Goal: Task Accomplishment & Management: Use online tool/utility

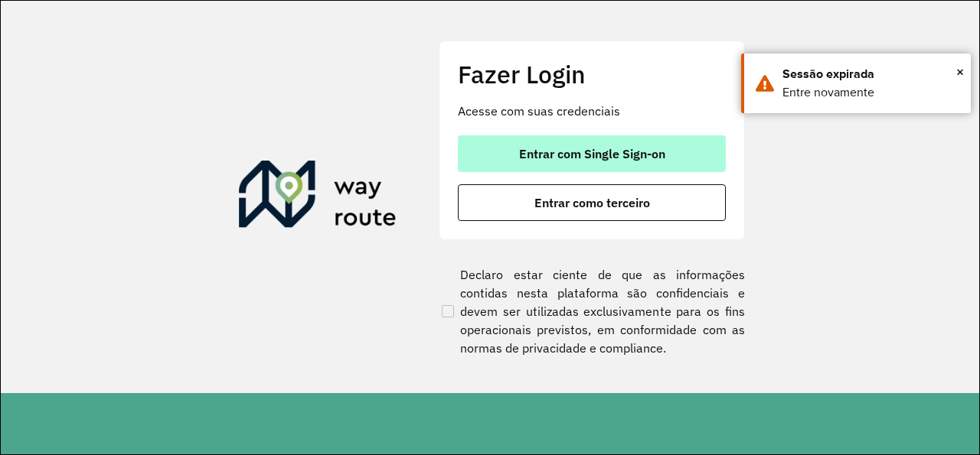
click at [555, 156] on span "Entrar com Single Sign-on" at bounding box center [592, 154] width 146 height 12
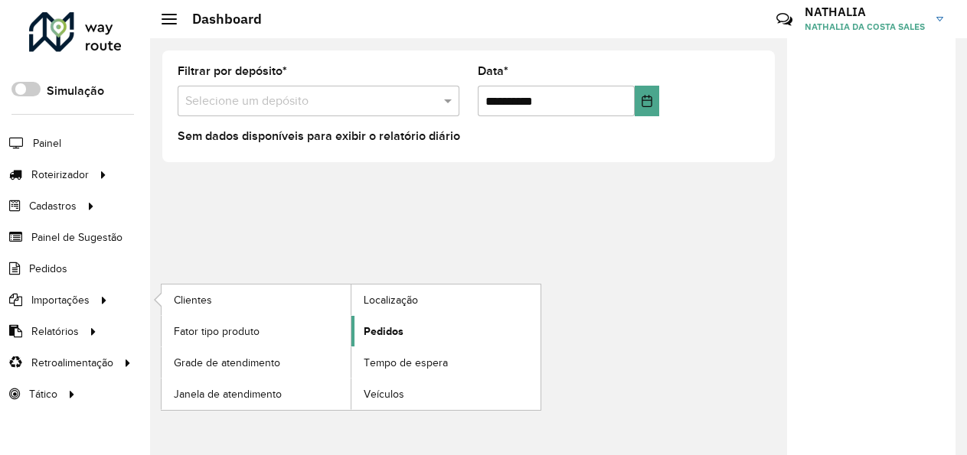
click at [373, 324] on span "Pedidos" at bounding box center [384, 332] width 40 height 16
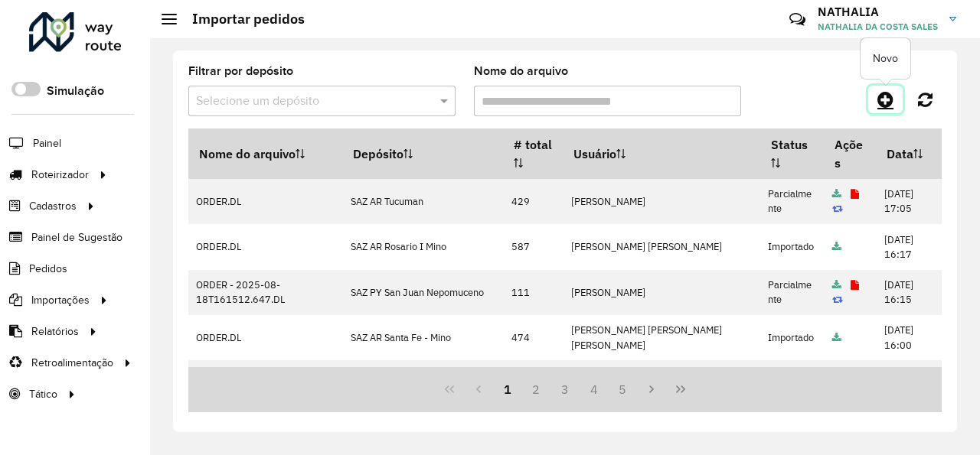
click at [885, 95] on icon at bounding box center [885, 99] width 16 height 18
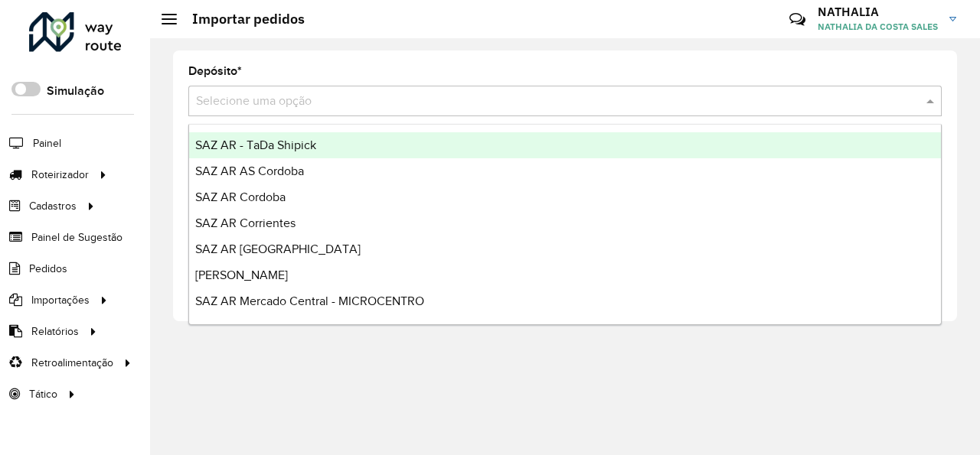
click at [706, 106] on input "text" at bounding box center [549, 102] width 707 height 18
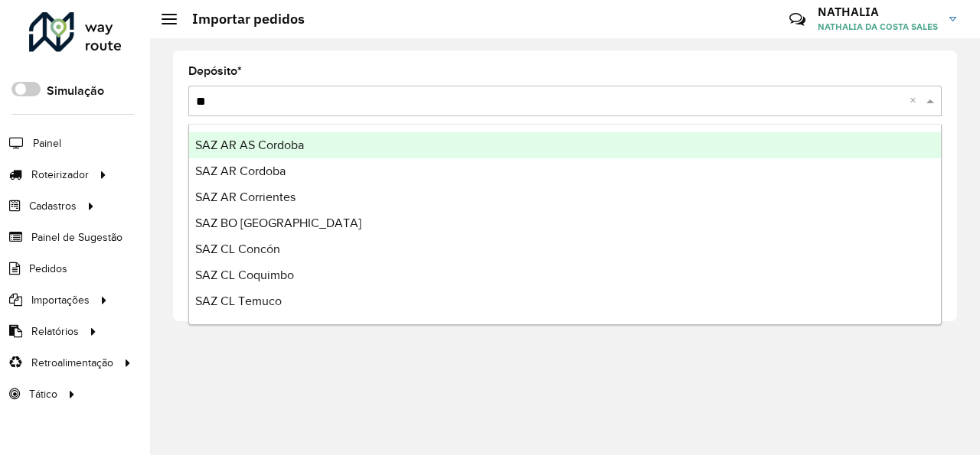
type input "***"
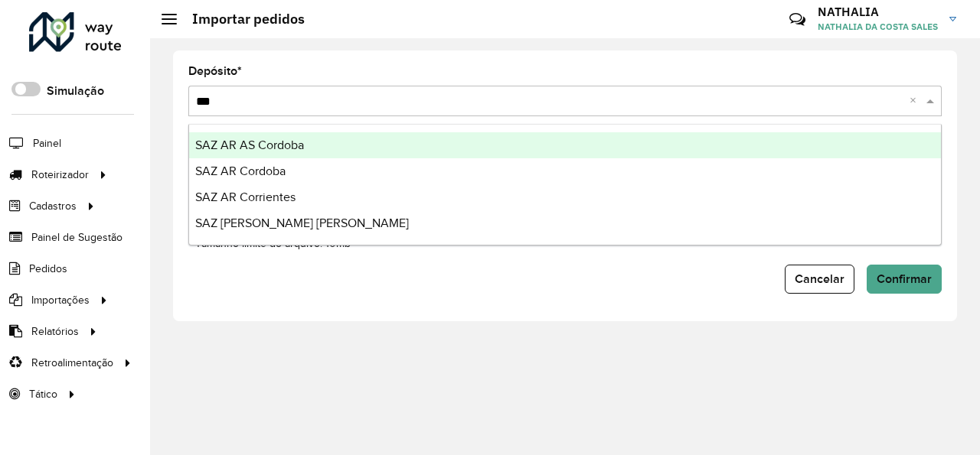
click at [674, 147] on div "SAZ AR AS Cordoba" at bounding box center [565, 145] width 752 height 26
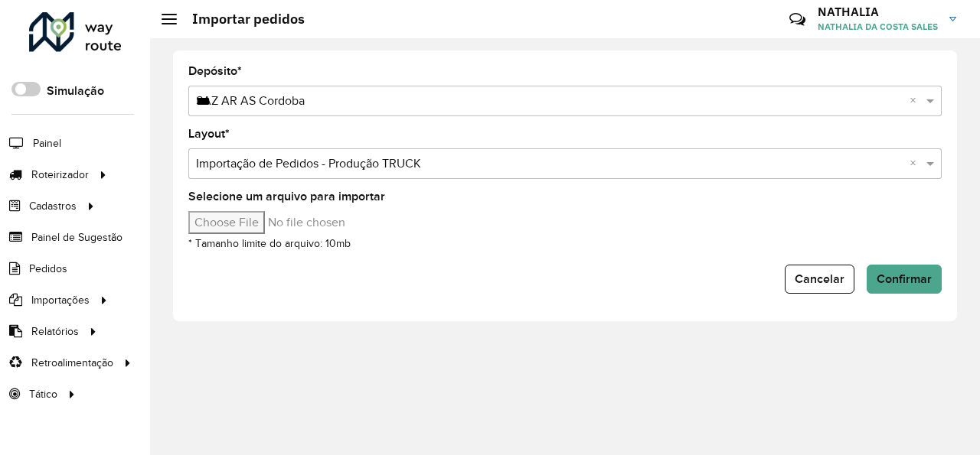
click at [221, 224] on input "Selecione um arquivo para importar" at bounding box center [318, 222] width 260 height 23
type input "**********"
click at [899, 279] on span "Confirmar" at bounding box center [903, 278] width 55 height 13
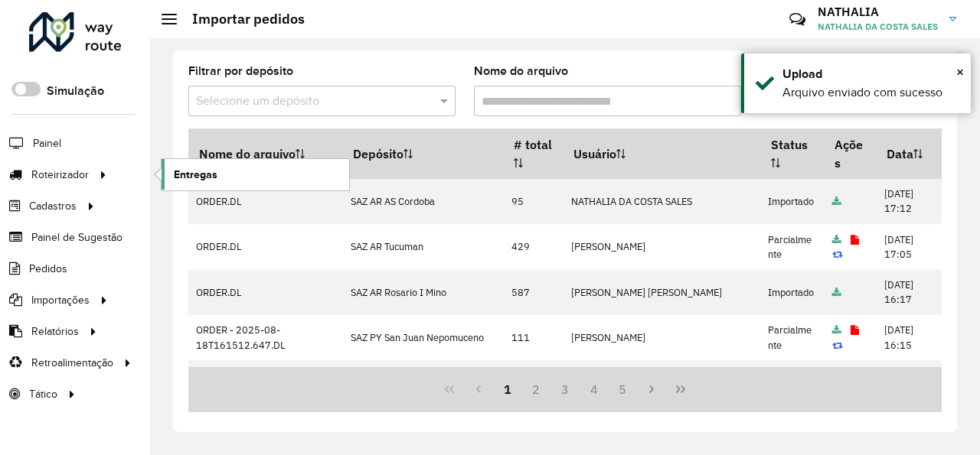
click at [178, 171] on span "Entregas" at bounding box center [196, 175] width 44 height 16
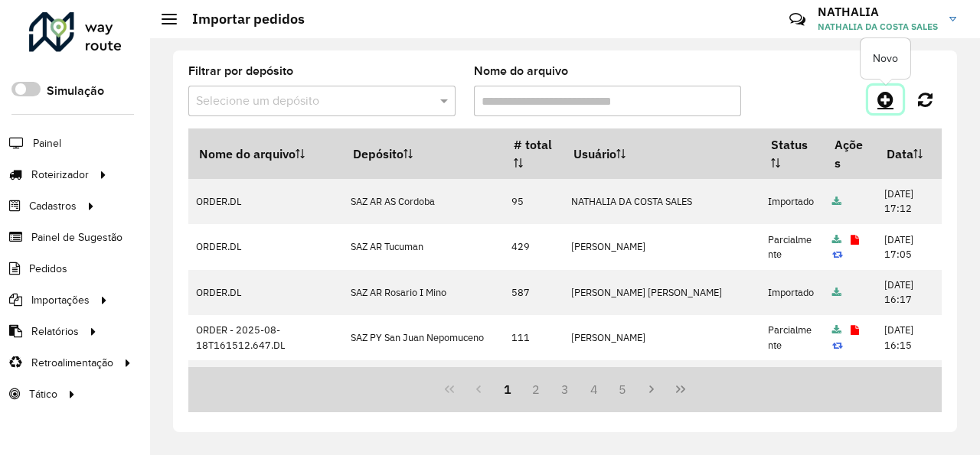
click at [886, 96] on icon at bounding box center [885, 99] width 16 height 18
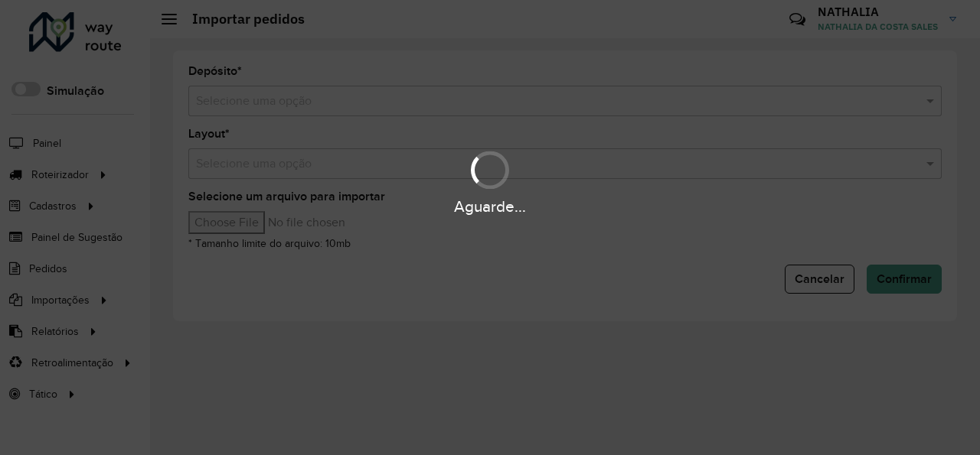
click at [696, 103] on div "Aguarde..." at bounding box center [490, 227] width 980 height 455
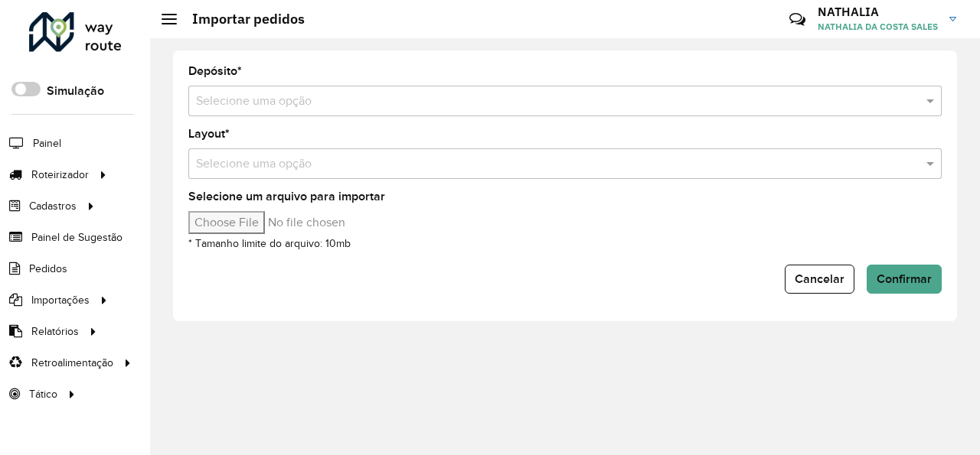
click at [696, 103] on input "text" at bounding box center [549, 102] width 707 height 18
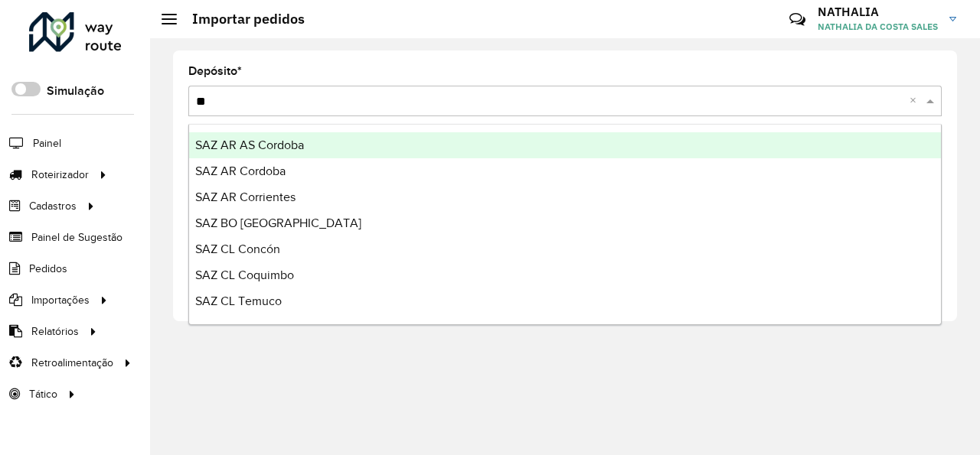
type input "***"
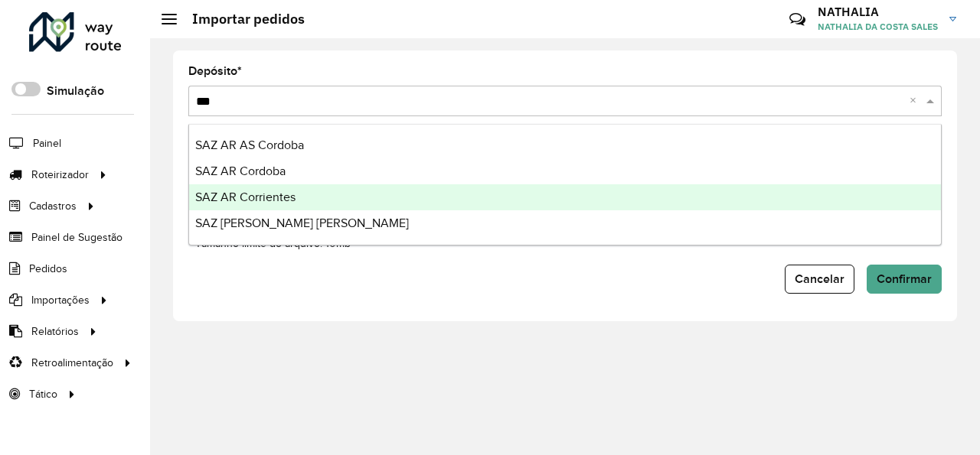
click at [644, 194] on div "SAZ AR Corrientes" at bounding box center [565, 197] width 752 height 26
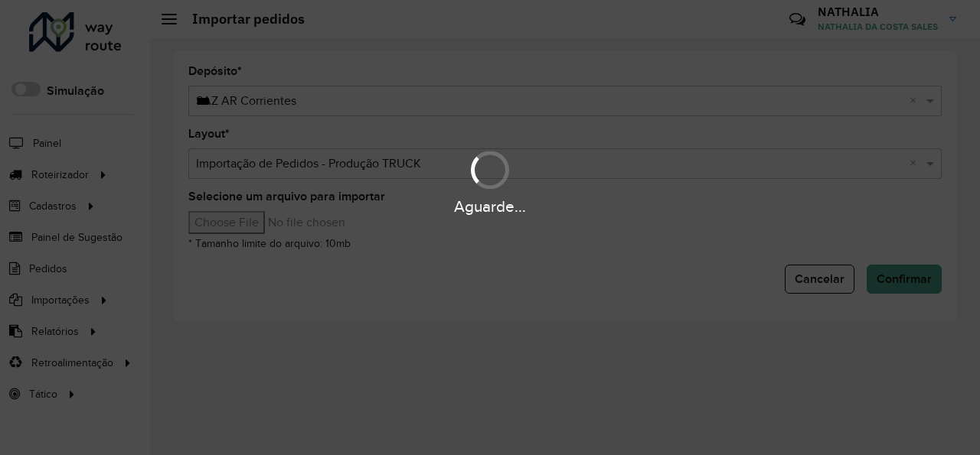
click at [232, 231] on input "Selecione um arquivo para importar" at bounding box center [318, 222] width 260 height 23
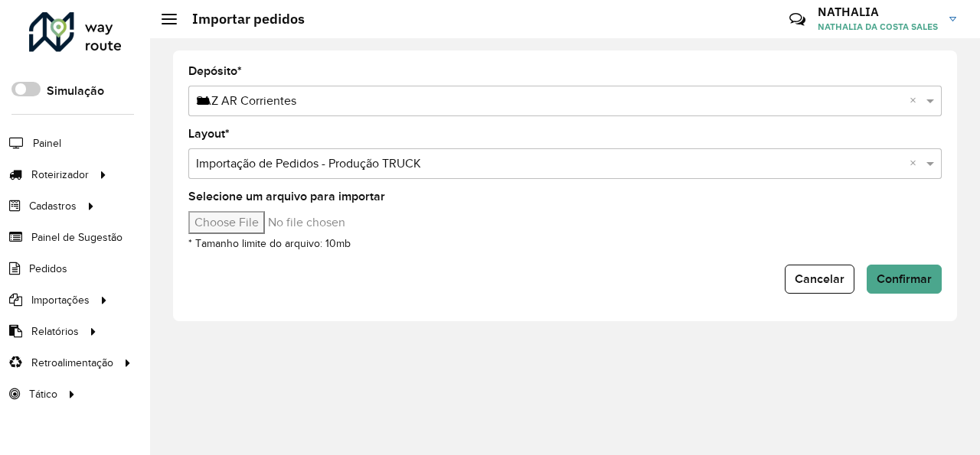
type input "**********"
click at [927, 282] on span "Confirmar" at bounding box center [903, 278] width 55 height 13
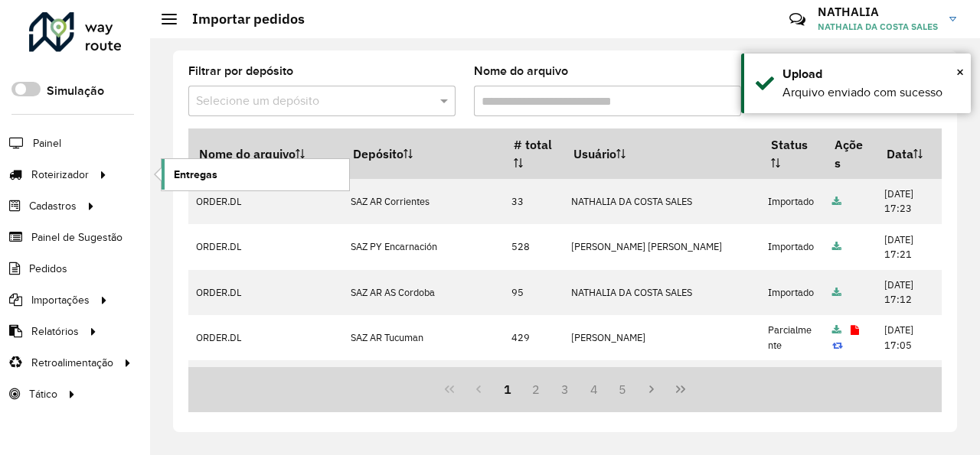
click at [201, 188] on link "Entregas" at bounding box center [255, 174] width 188 height 31
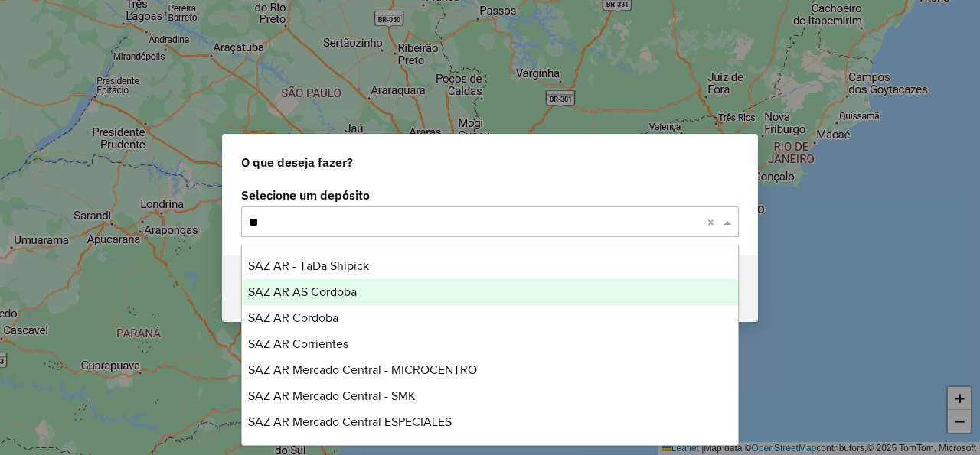
type input "***"
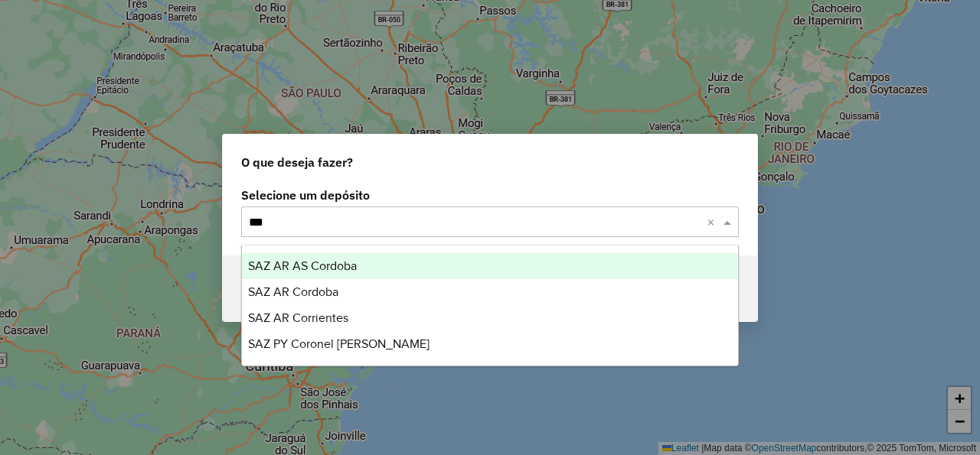
click at [276, 268] on span "SAZ AR AS Cordoba" at bounding box center [302, 265] width 109 height 13
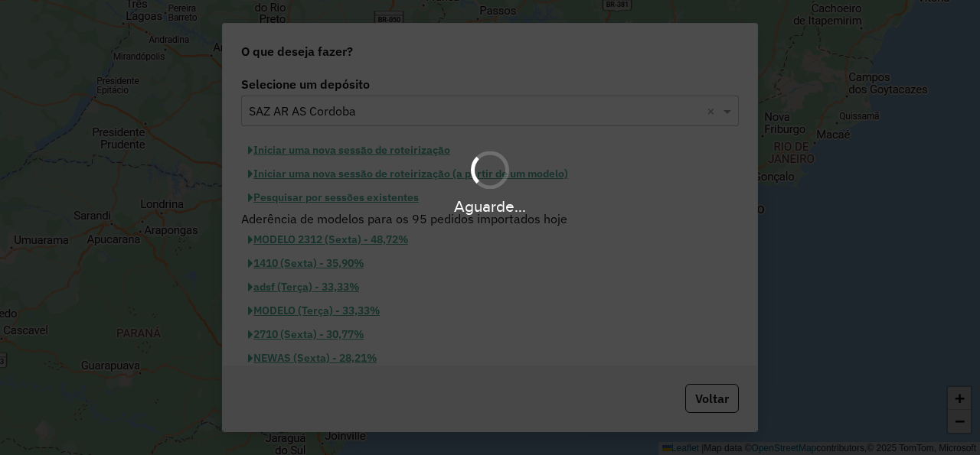
click at [347, 219] on div "Aguarde..." at bounding box center [490, 227] width 980 height 455
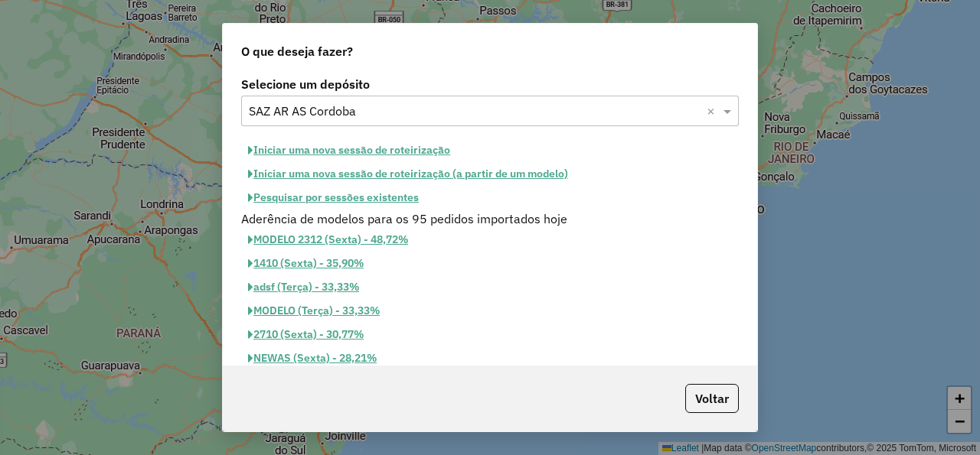
click at [377, 152] on button "Iniciar uma nova sessão de roteirização" at bounding box center [349, 151] width 216 height 24
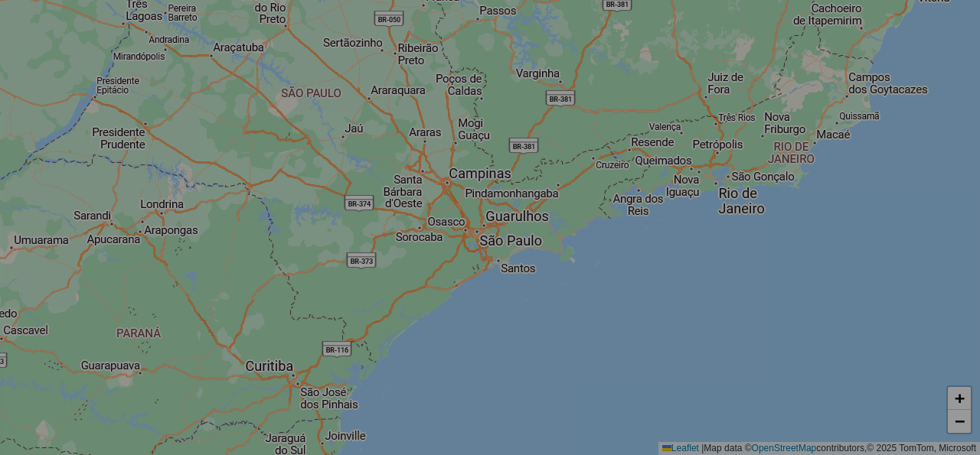
select select "*"
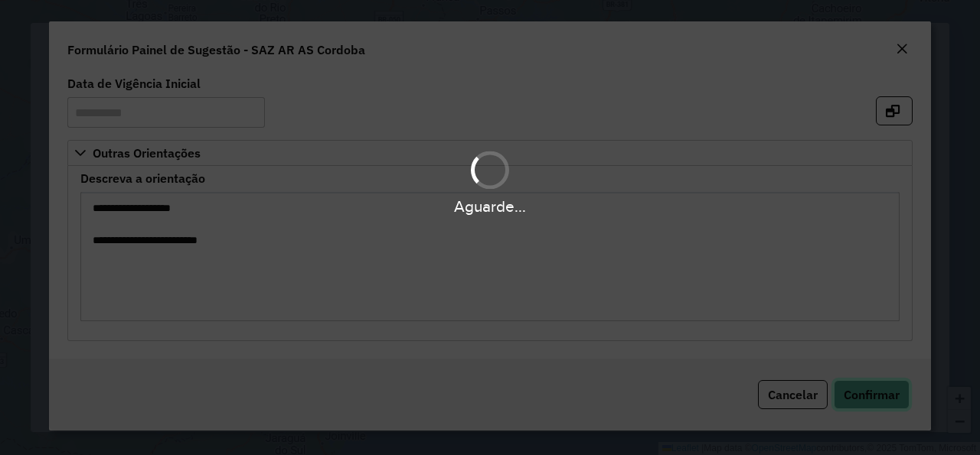
click at [875, 395] on span "Confirmar" at bounding box center [871, 394] width 56 height 15
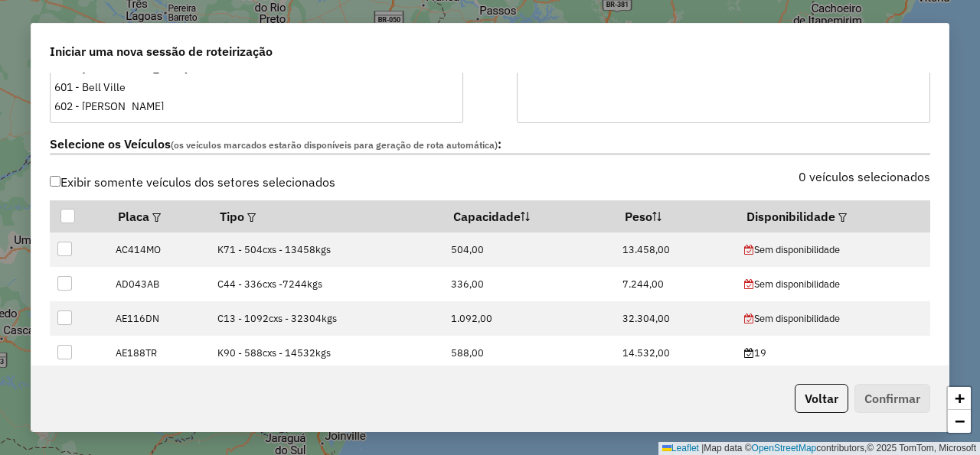
scroll to position [459, 0]
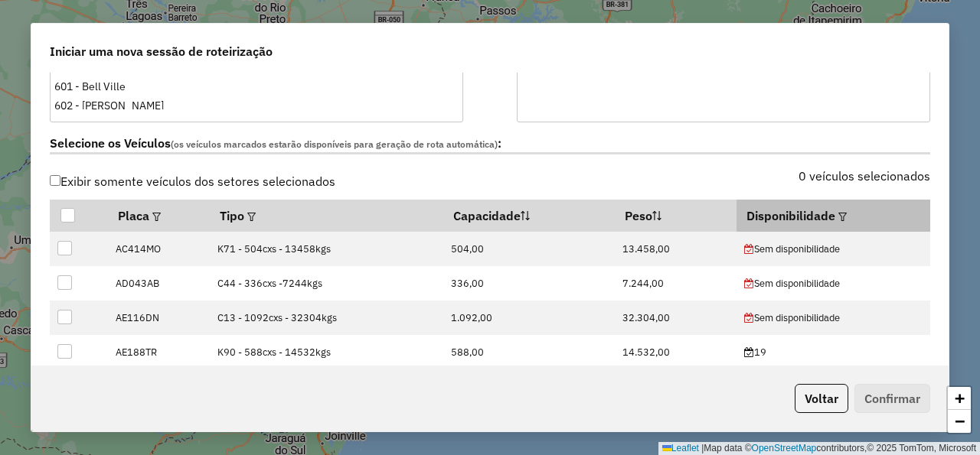
click at [838, 218] on em at bounding box center [842, 217] width 8 height 8
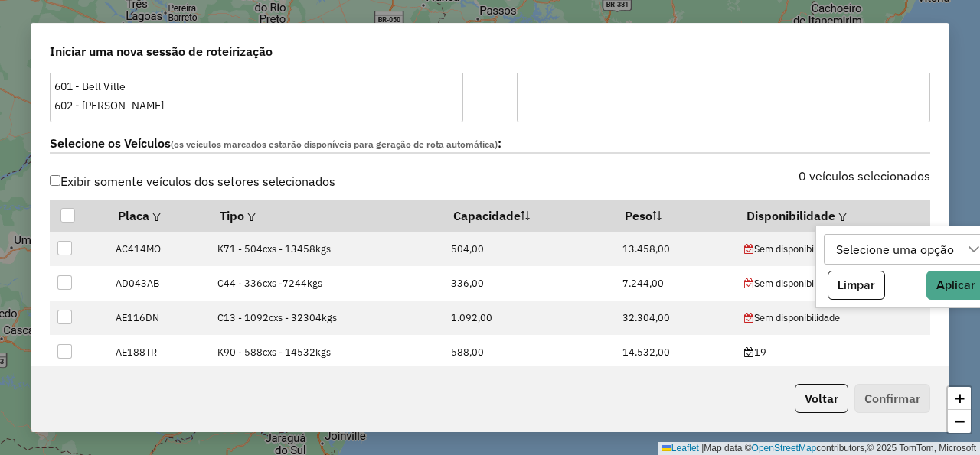
click at [844, 239] on div "Selecione uma opção" at bounding box center [894, 249] width 129 height 29
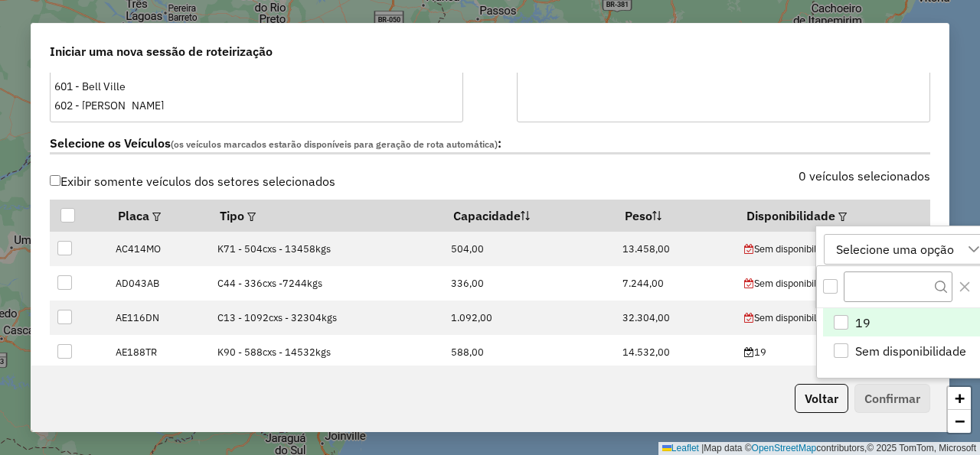
click at [846, 320] on div "19" at bounding box center [840, 322] width 15 height 15
click at [717, 147] on label "Selecione os Veículos (os veículos marcados estarão disponíveis para geração de…" at bounding box center [490, 144] width 880 height 21
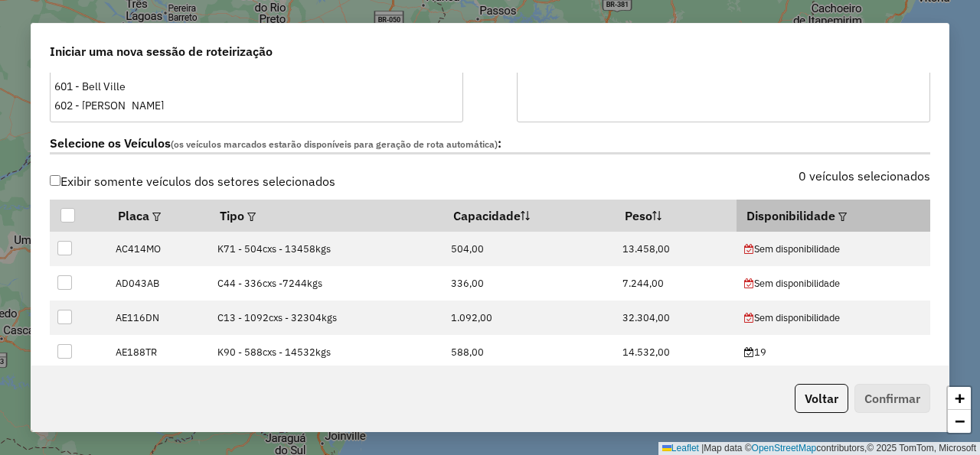
click at [838, 217] on em at bounding box center [842, 217] width 8 height 8
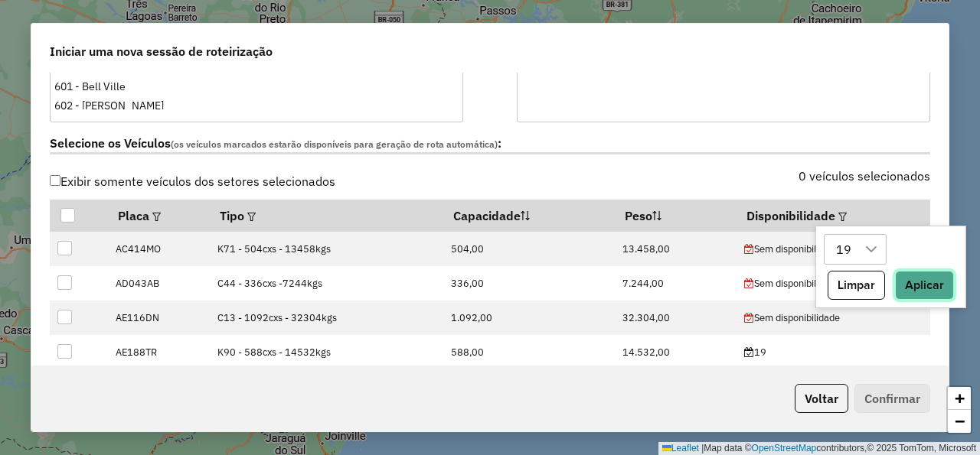
click at [908, 286] on button "Aplicar" at bounding box center [924, 285] width 59 height 29
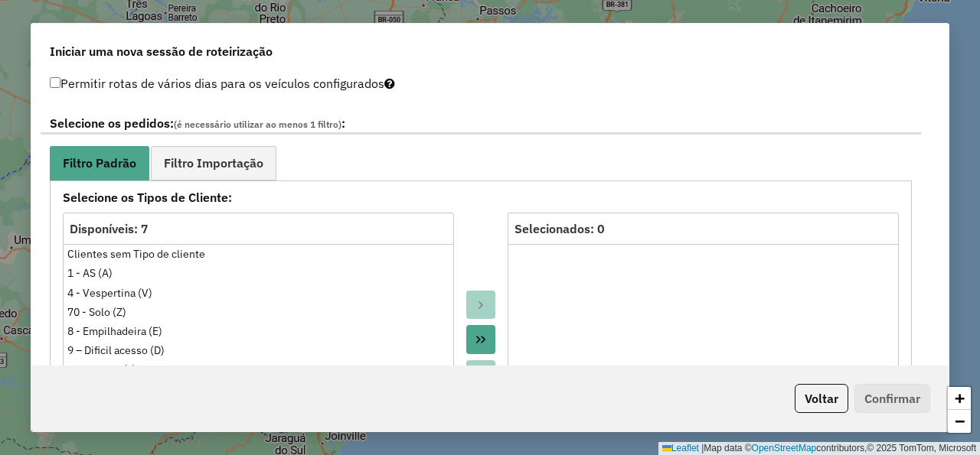
scroll to position [827, 0]
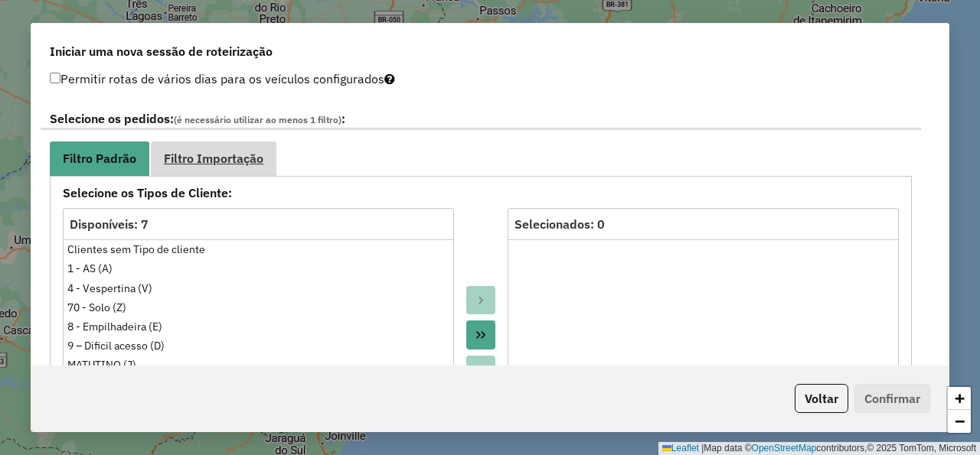
click at [230, 160] on span "Filtro Importação" at bounding box center [213, 158] width 99 height 12
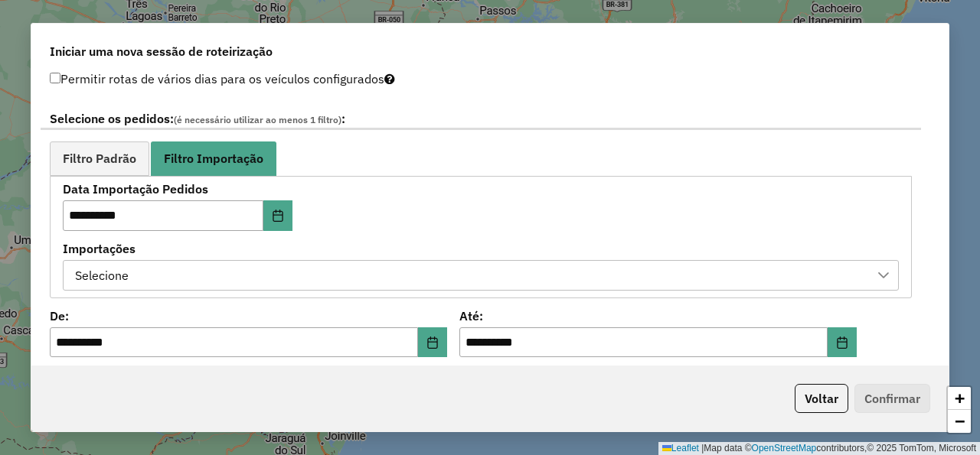
click at [294, 288] on div "Selecione" at bounding box center [469, 275] width 799 height 29
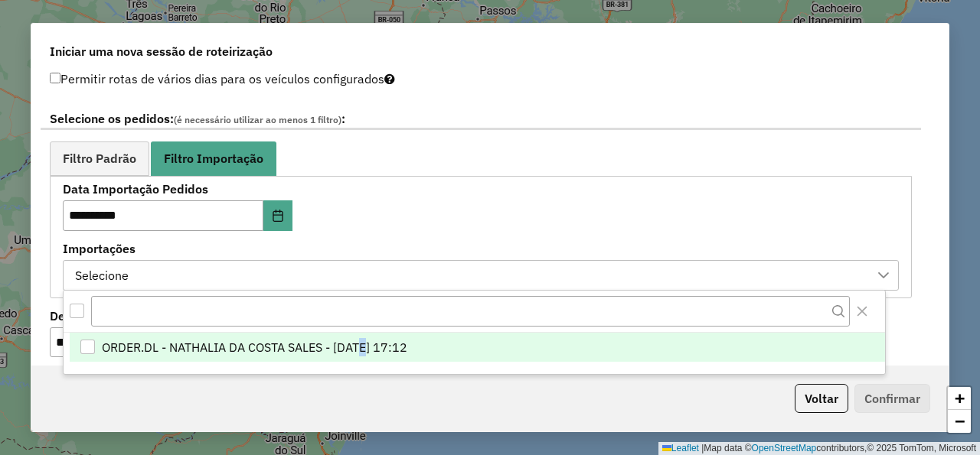
click at [366, 341] on span "ORDER.DL - NATHALIA DA COSTA SALES - 18/08/2025 17:12" at bounding box center [254, 347] width 305 height 18
click at [455, 213] on div "**********" at bounding box center [481, 237] width 836 height 106
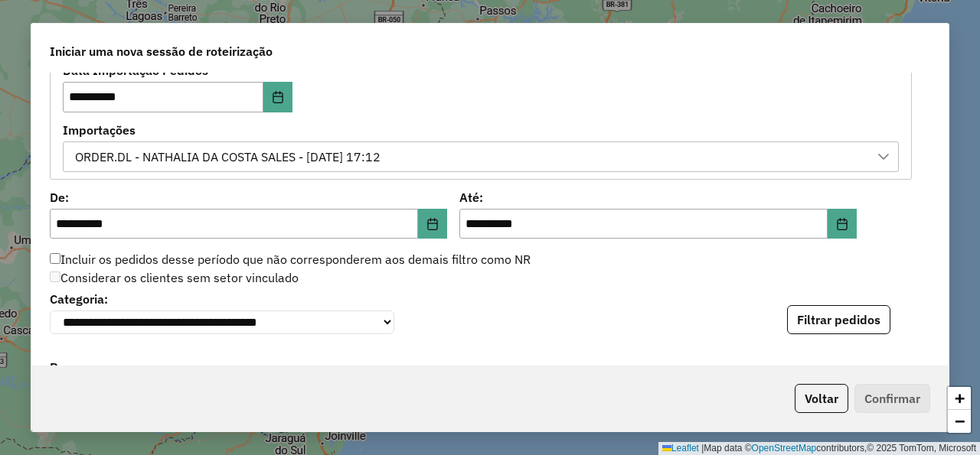
scroll to position [1010, 0]
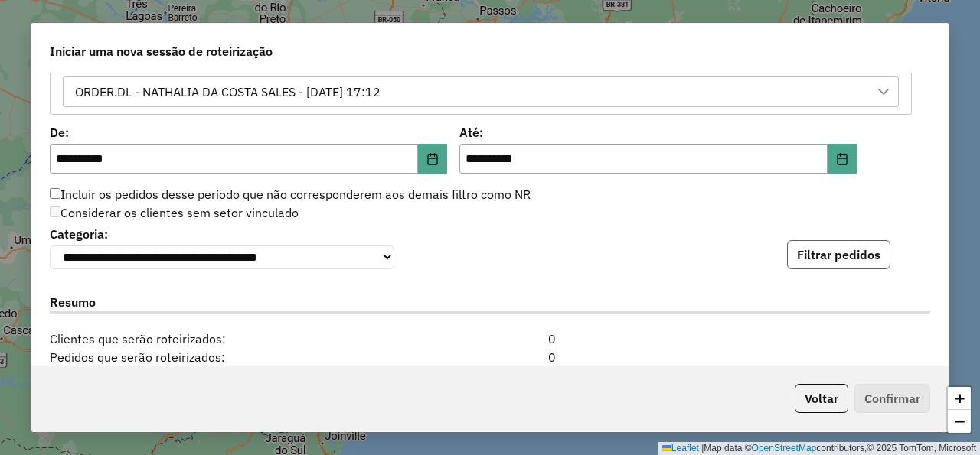
click at [811, 264] on button "Filtrar pedidos" at bounding box center [838, 254] width 103 height 29
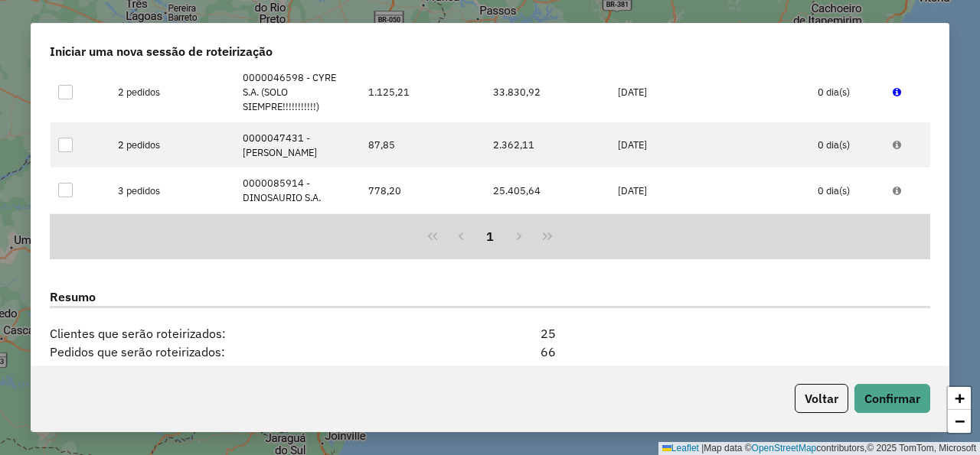
scroll to position [1577, 0]
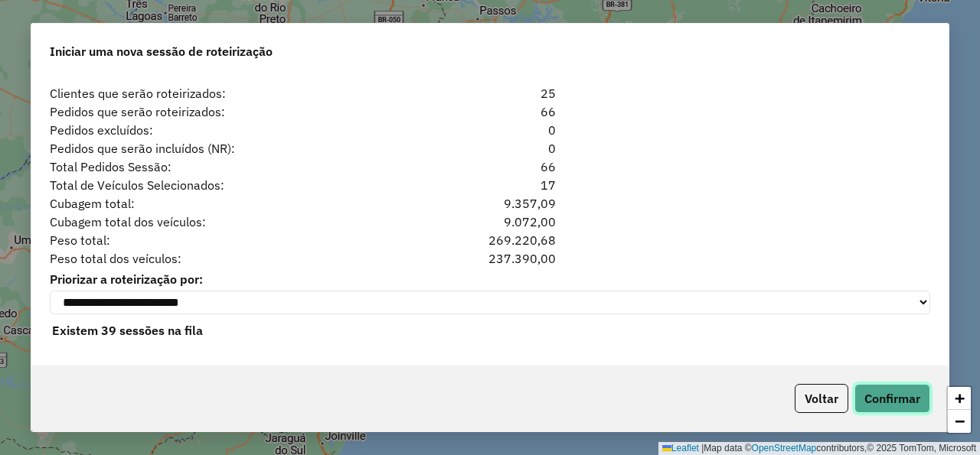
click at [885, 397] on button "Confirmar" at bounding box center [892, 398] width 76 height 29
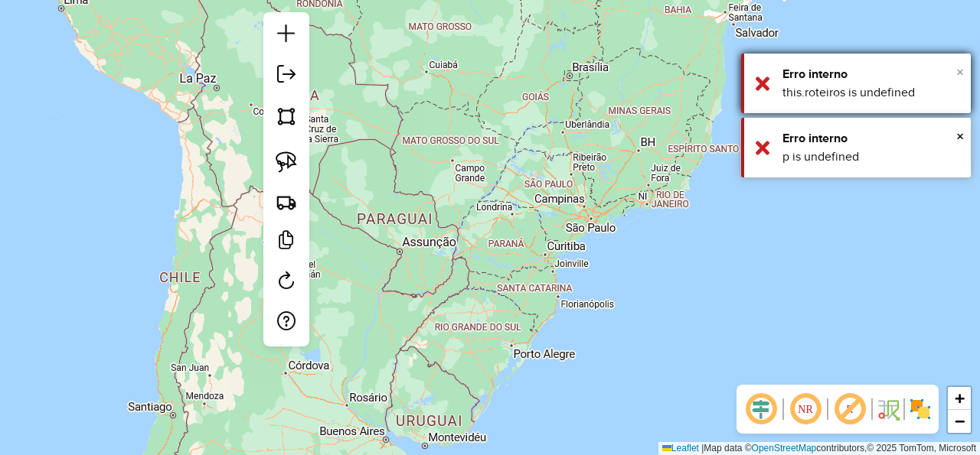
click at [959, 74] on span "×" at bounding box center [960, 72] width 8 height 17
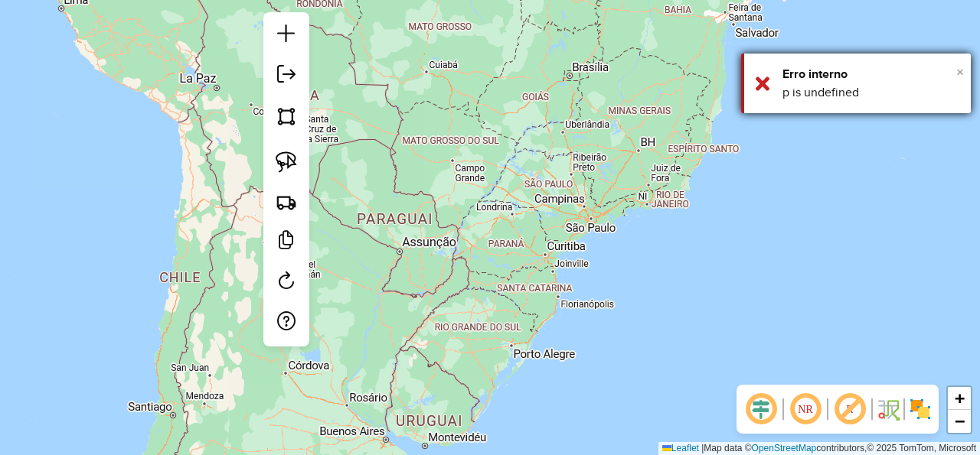
click at [958, 69] on span "×" at bounding box center [960, 72] width 8 height 17
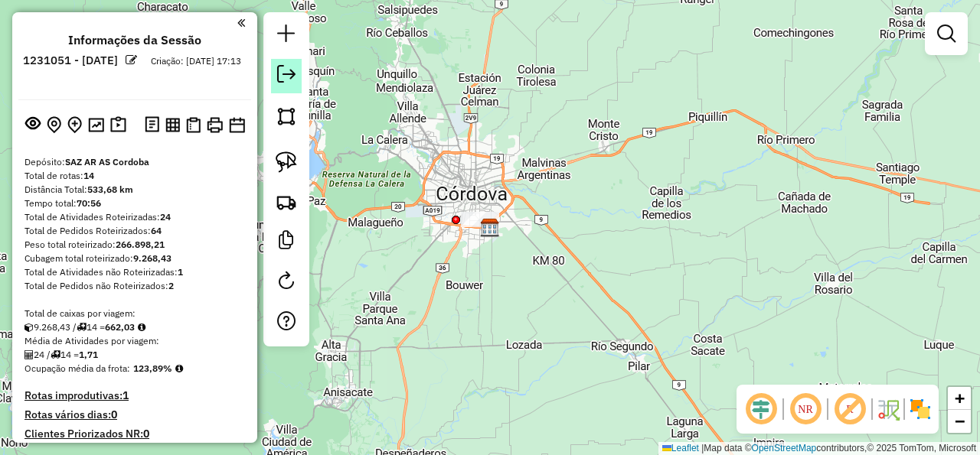
click at [281, 73] on em at bounding box center [286, 74] width 18 height 18
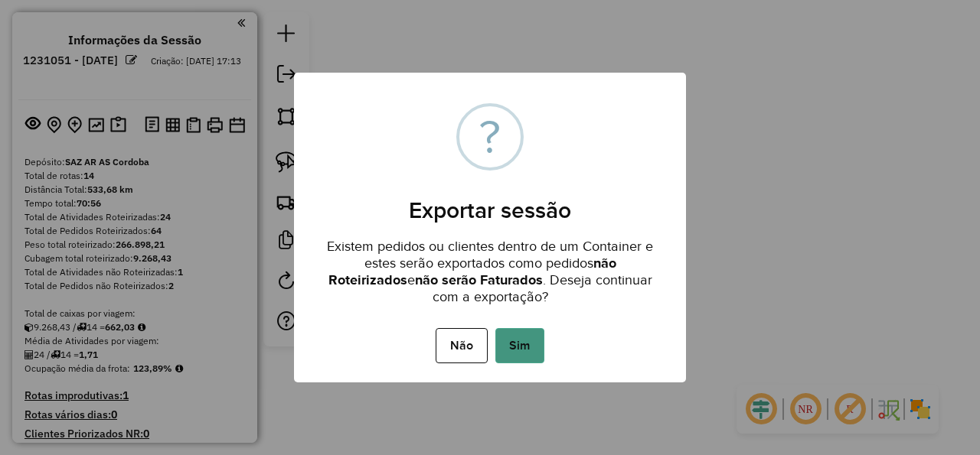
click at [528, 347] on button "Sim" at bounding box center [519, 345] width 49 height 35
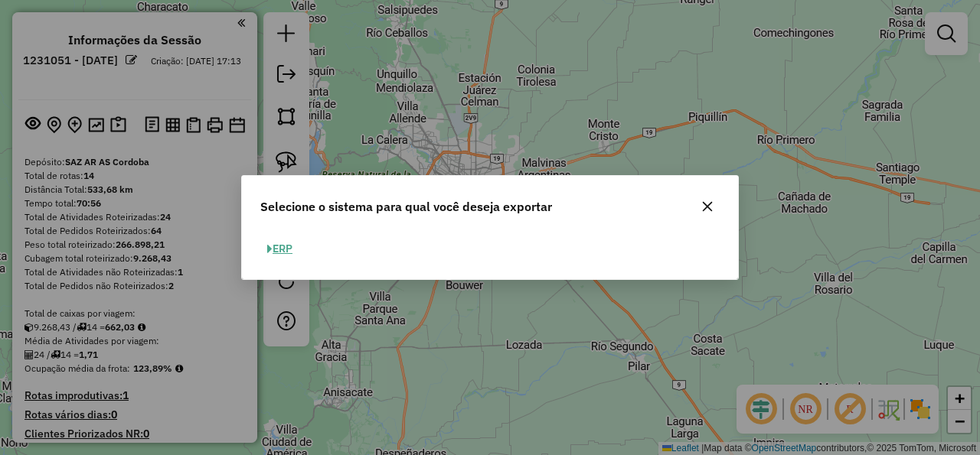
click at [299, 253] on button "ERP" at bounding box center [279, 249] width 39 height 24
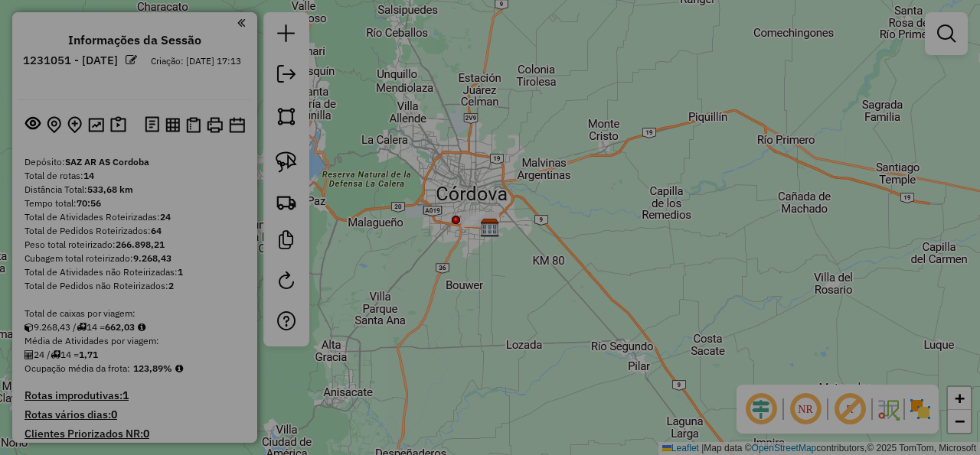
select select "*********"
select select "**"
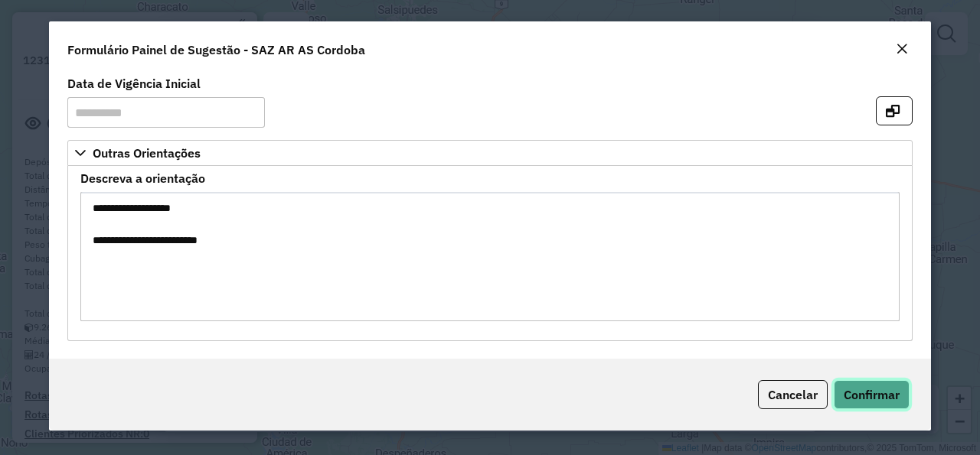
click at [905, 393] on button "Confirmar" at bounding box center [871, 394] width 76 height 29
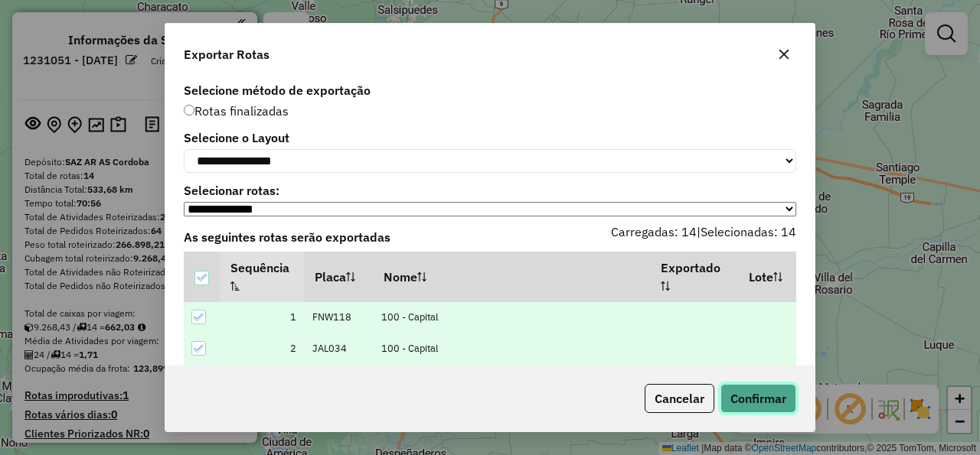
click at [748, 403] on button "Confirmar" at bounding box center [758, 398] width 76 height 29
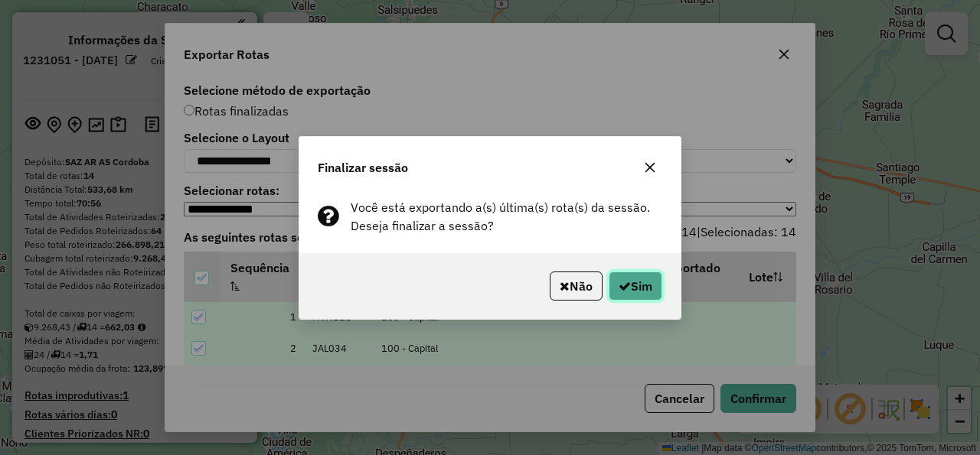
click at [647, 288] on button "Sim" at bounding box center [635, 286] width 54 height 29
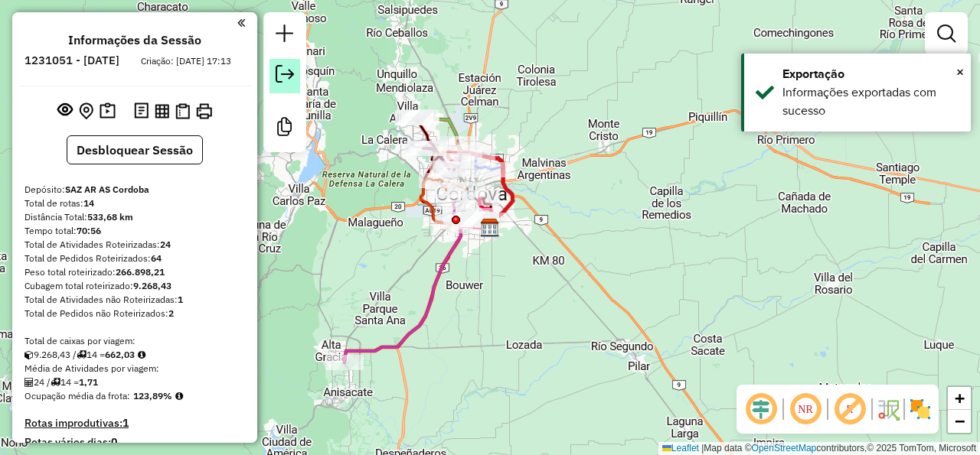
click at [281, 80] on em at bounding box center [285, 74] width 18 height 18
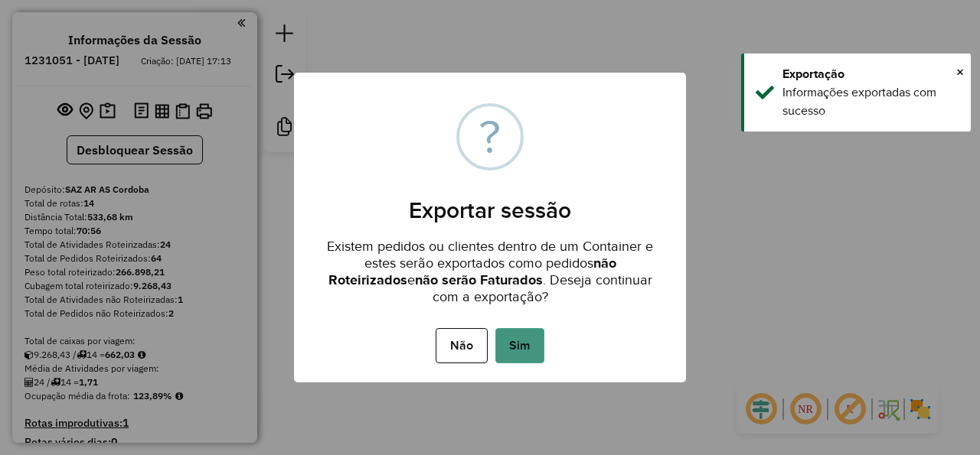
click at [523, 357] on button "Sim" at bounding box center [519, 345] width 49 height 35
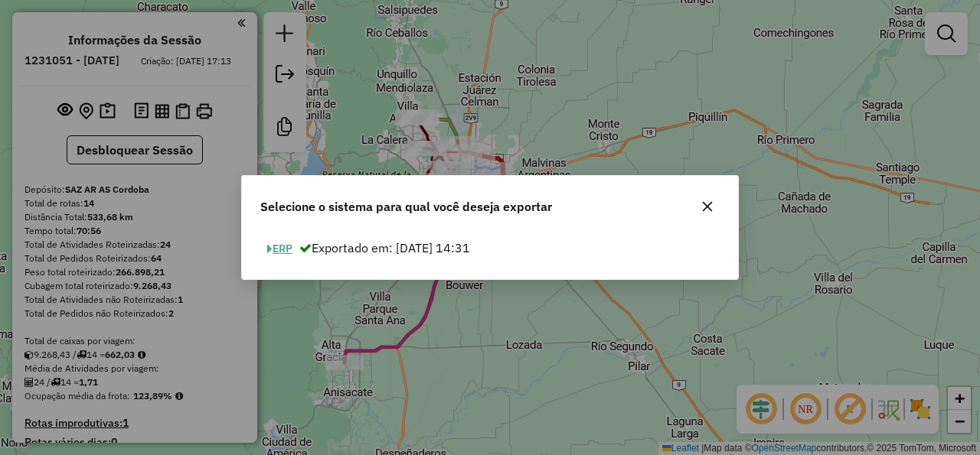
click at [276, 246] on button "ERP" at bounding box center [279, 249] width 39 height 24
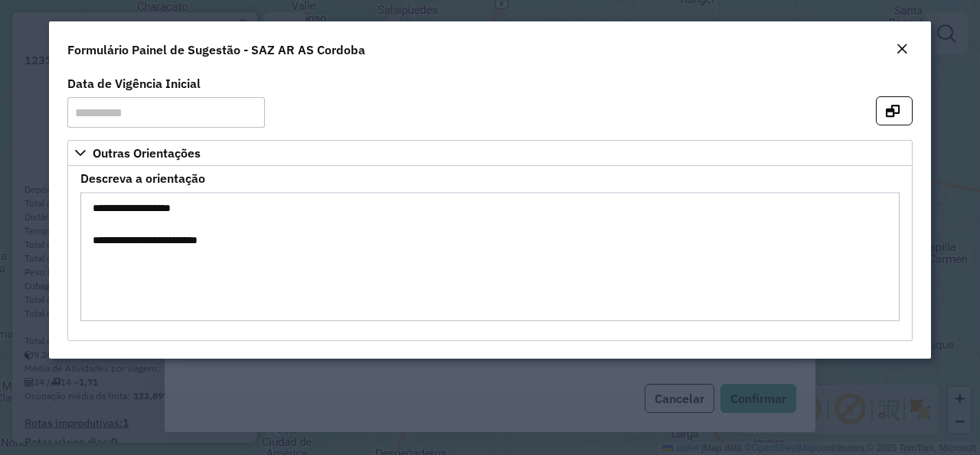
click at [905, 50] on em "Close" at bounding box center [901, 49] width 12 height 12
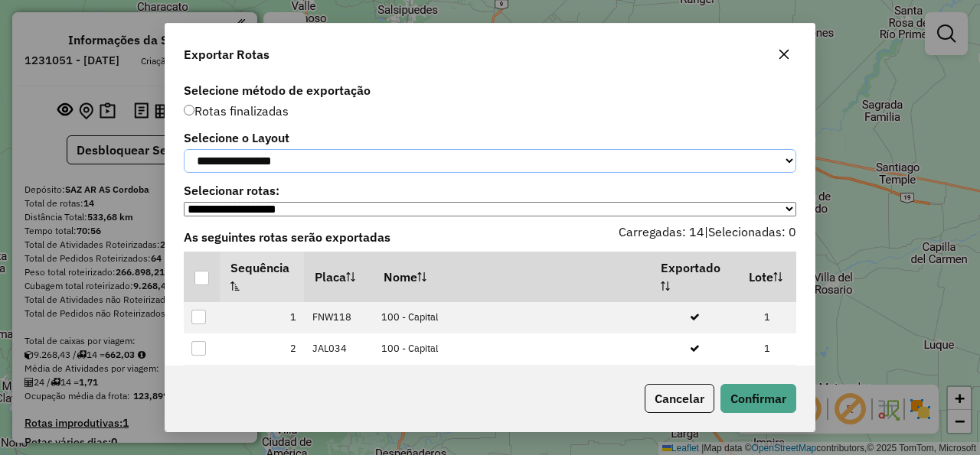
click at [184, 149] on select "**********" at bounding box center [490, 161] width 612 height 24
select select "*********"
click option "*********" at bounding box center [0, 0] width 0 height 0
click at [207, 285] on div at bounding box center [201, 278] width 15 height 15
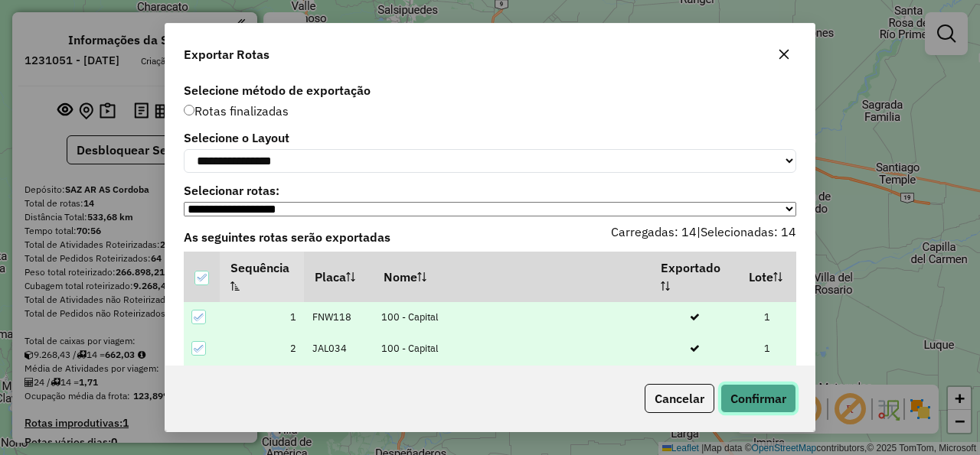
click at [735, 403] on button "Confirmar" at bounding box center [758, 398] width 76 height 29
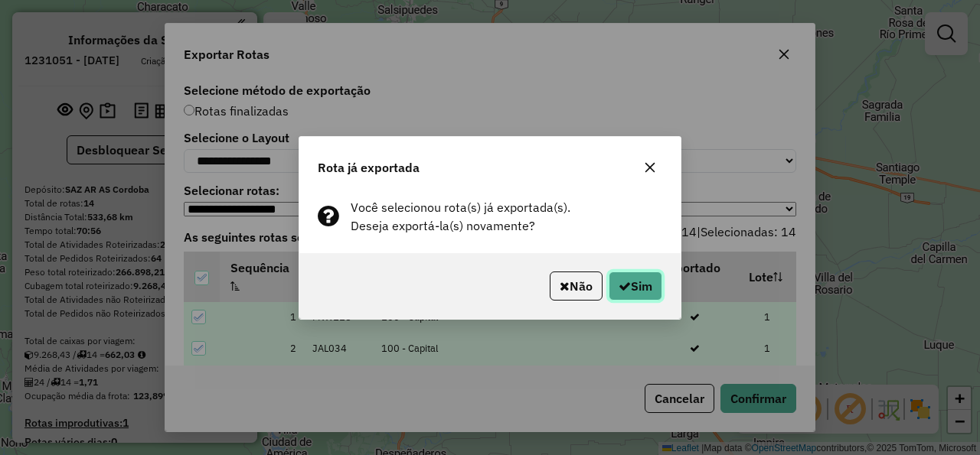
click at [651, 295] on button "Sim" at bounding box center [635, 286] width 54 height 29
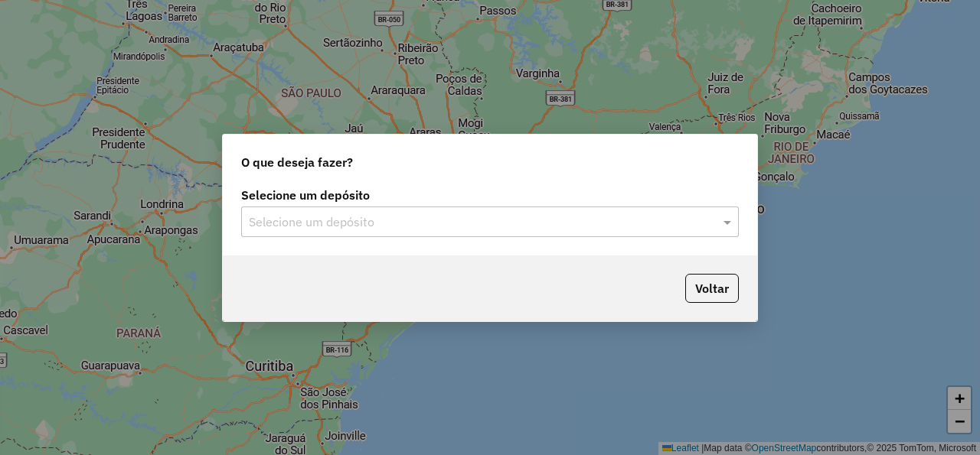
click at [421, 222] on input "text" at bounding box center [475, 223] width 452 height 18
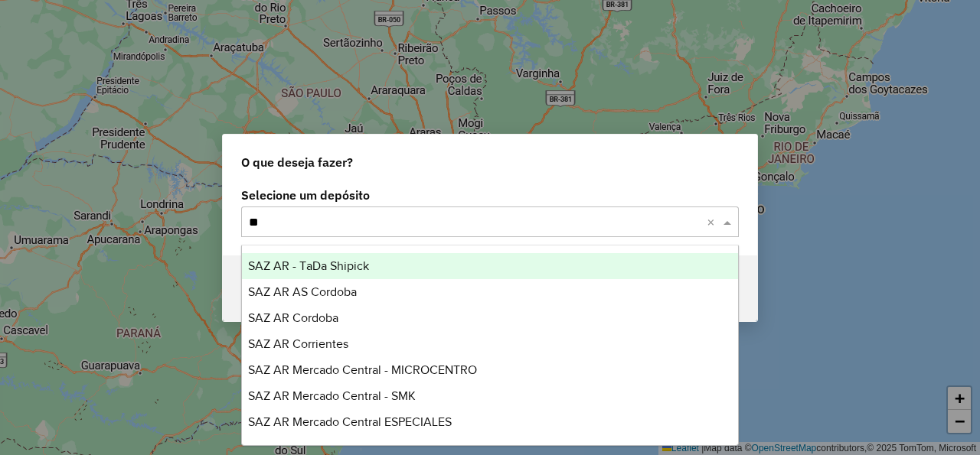
type input "***"
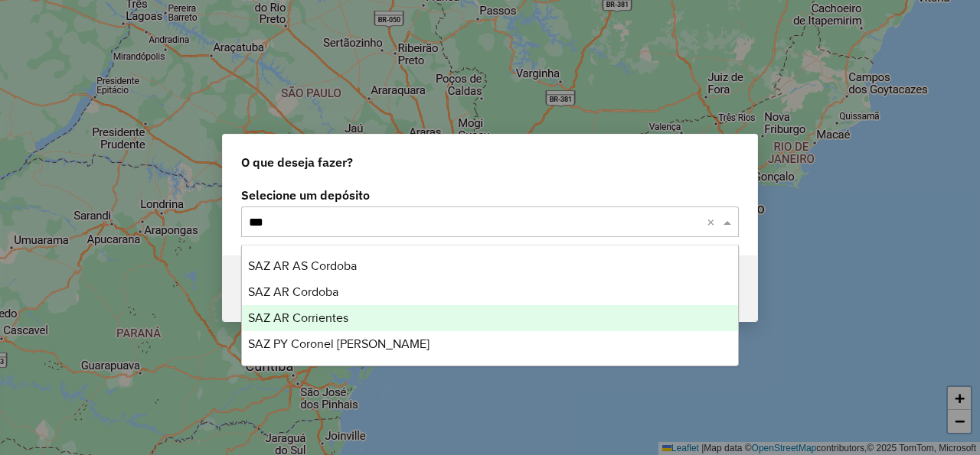
click at [348, 321] on div "SAZ AR Corrientes" at bounding box center [490, 318] width 496 height 26
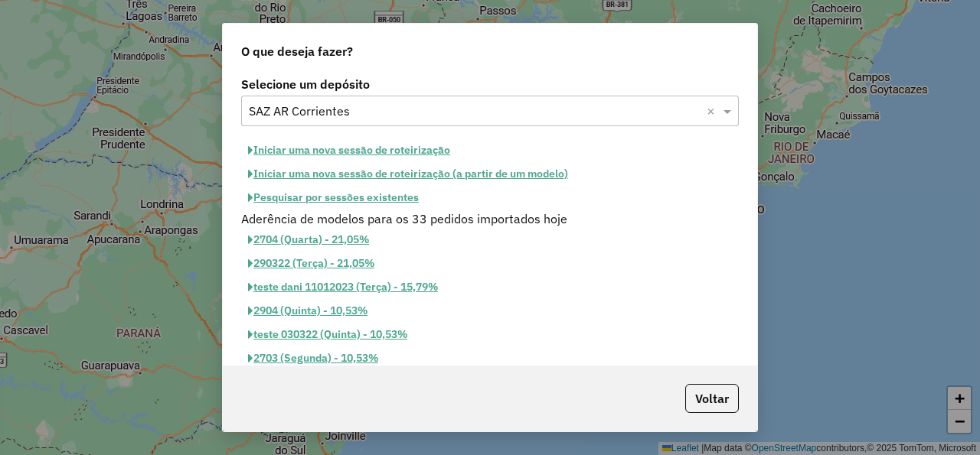
click at [325, 155] on button "Iniciar uma nova sessão de roteirização" at bounding box center [349, 151] width 216 height 24
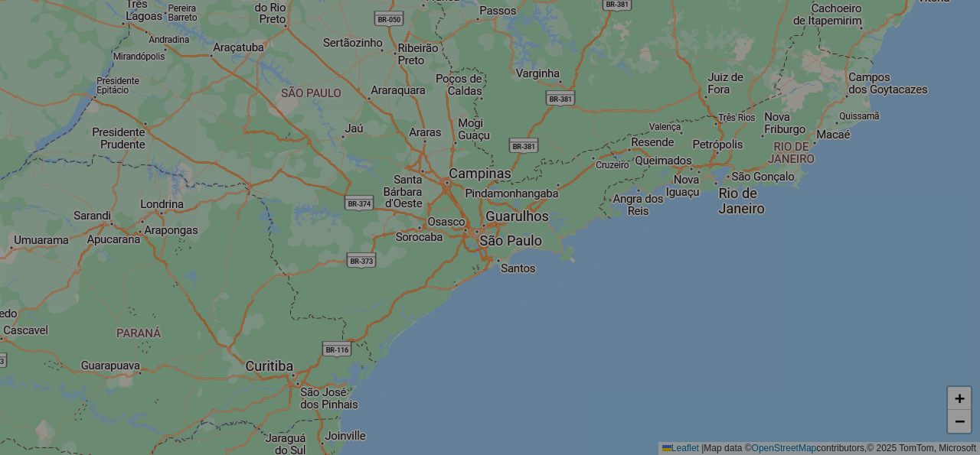
select select "*"
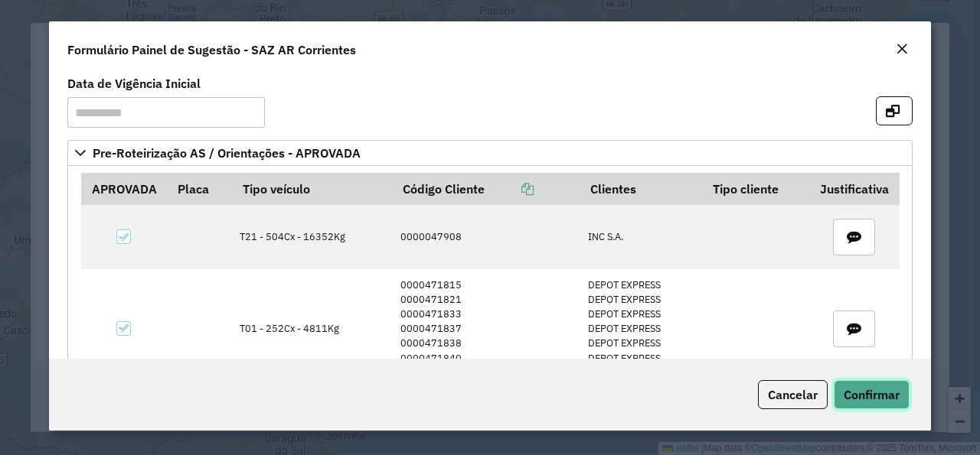
click at [856, 400] on span "Confirmar" at bounding box center [871, 394] width 56 height 15
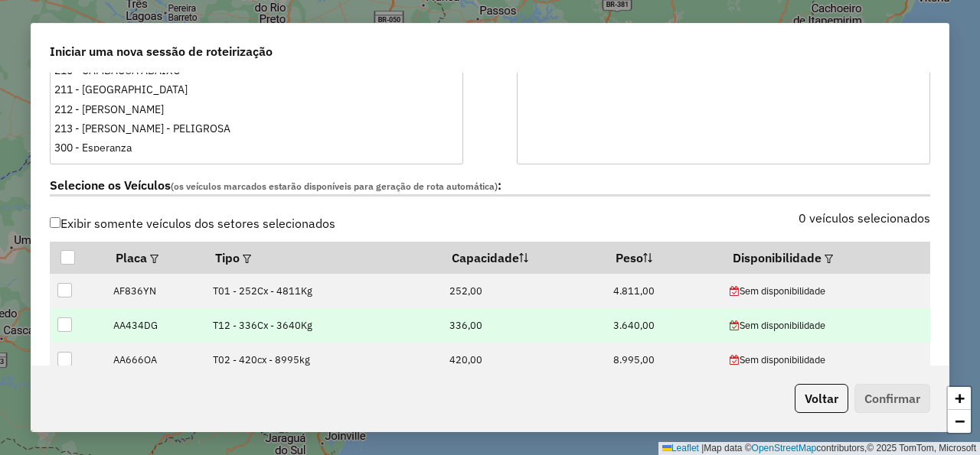
scroll to position [459, 0]
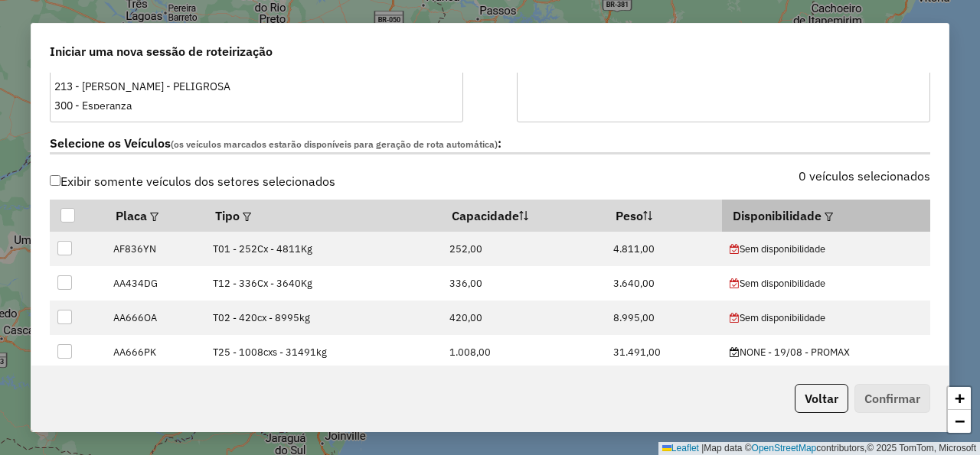
click at [824, 218] on em at bounding box center [828, 217] width 8 height 8
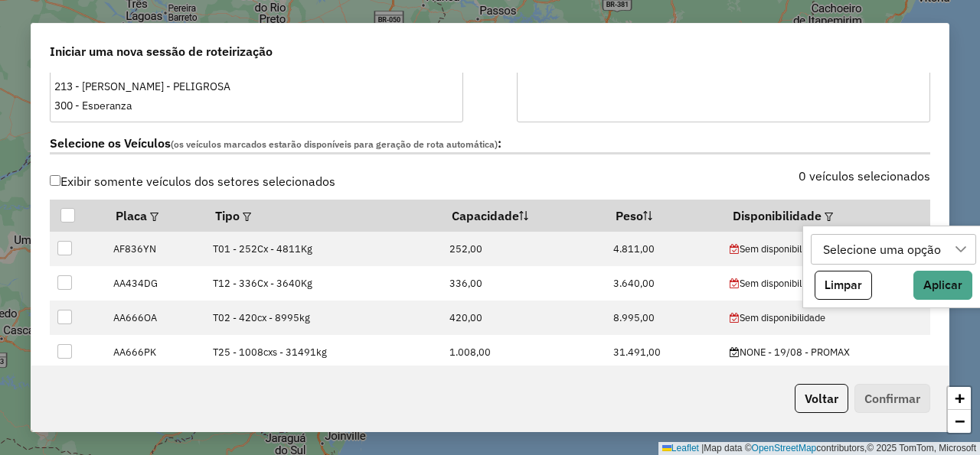
click at [856, 253] on div "Selecione uma opção" at bounding box center [881, 249] width 129 height 29
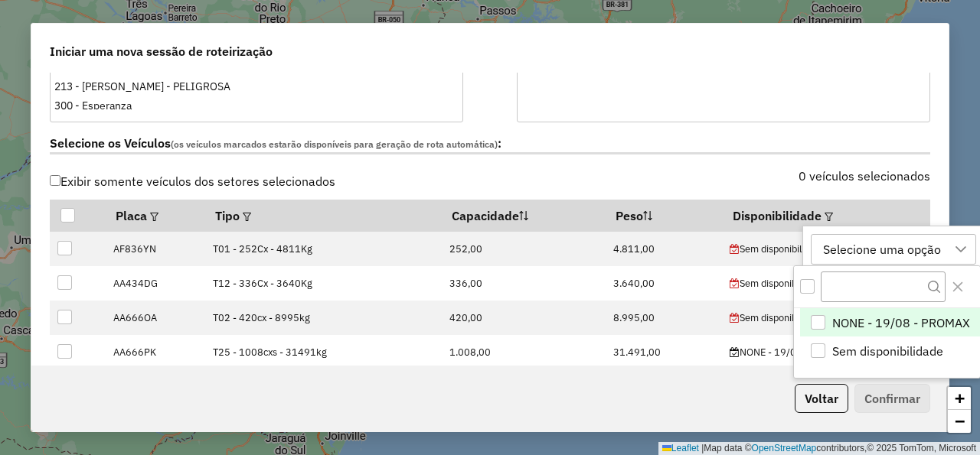
click at [818, 325] on div "NONE - 19/08 - PROMAX" at bounding box center [818, 322] width 15 height 15
click at [714, 174] on div "0 veículos selecionados" at bounding box center [714, 185] width 449 height 29
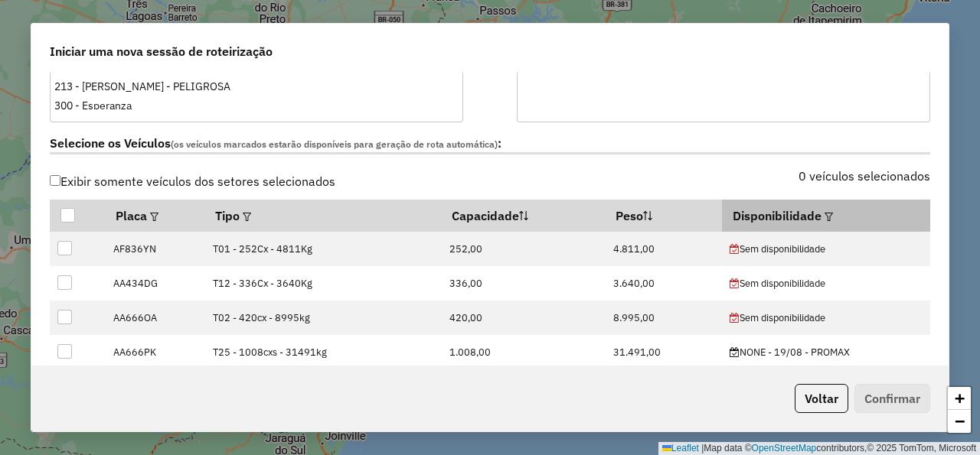
click at [824, 216] on em at bounding box center [828, 217] width 8 height 8
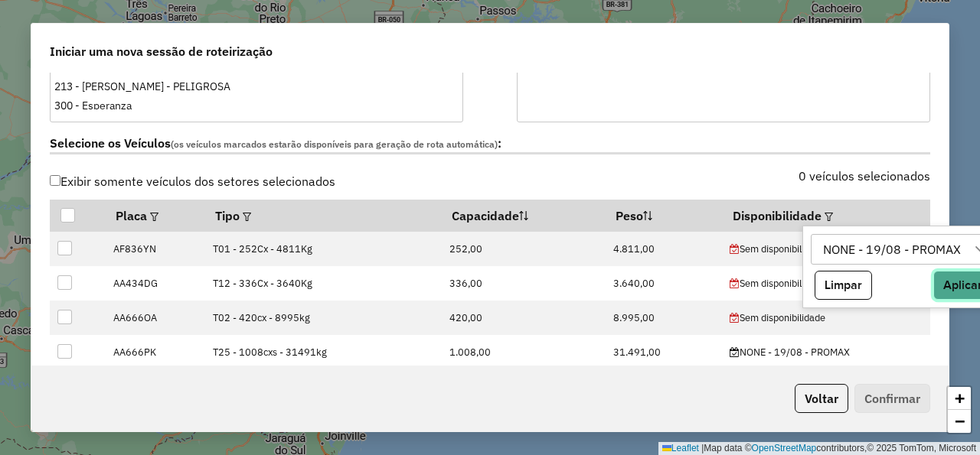
click at [952, 292] on button "Aplicar" at bounding box center [962, 285] width 59 height 29
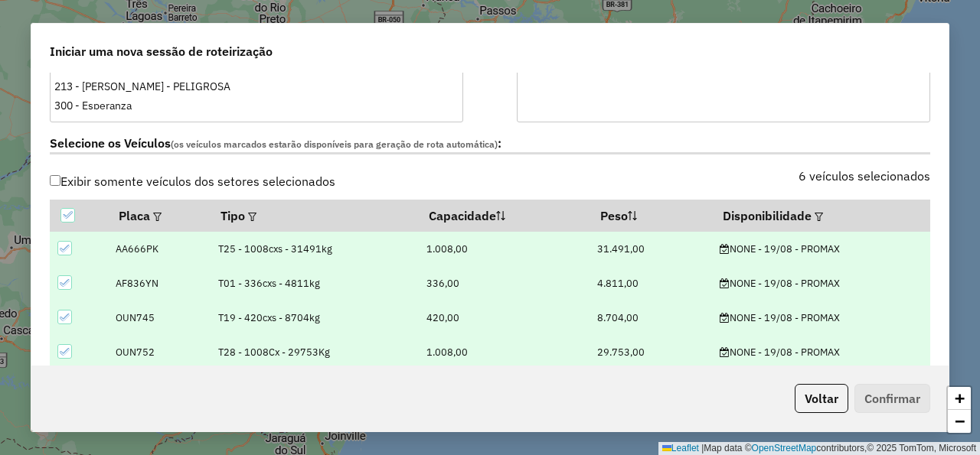
click at [715, 136] on label "Selecione os Veículos (os veículos marcados estarão disponíveis para geração de…" at bounding box center [490, 144] width 880 height 21
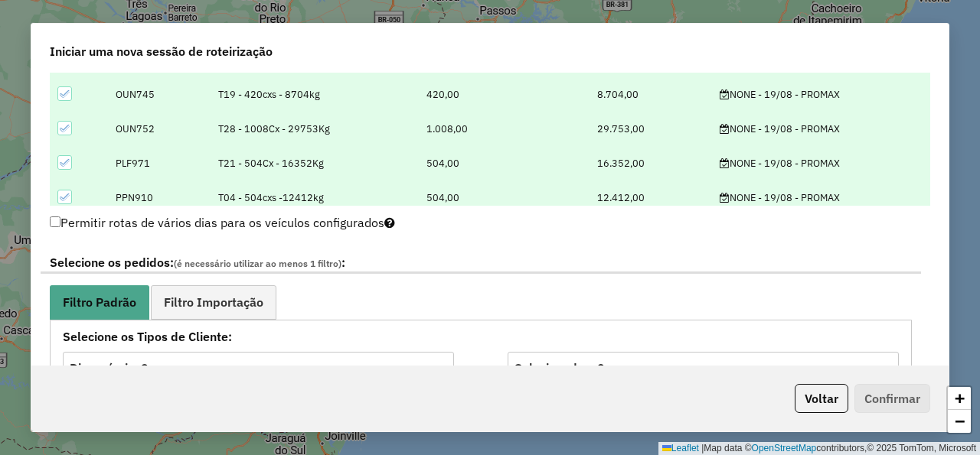
scroll to position [735, 0]
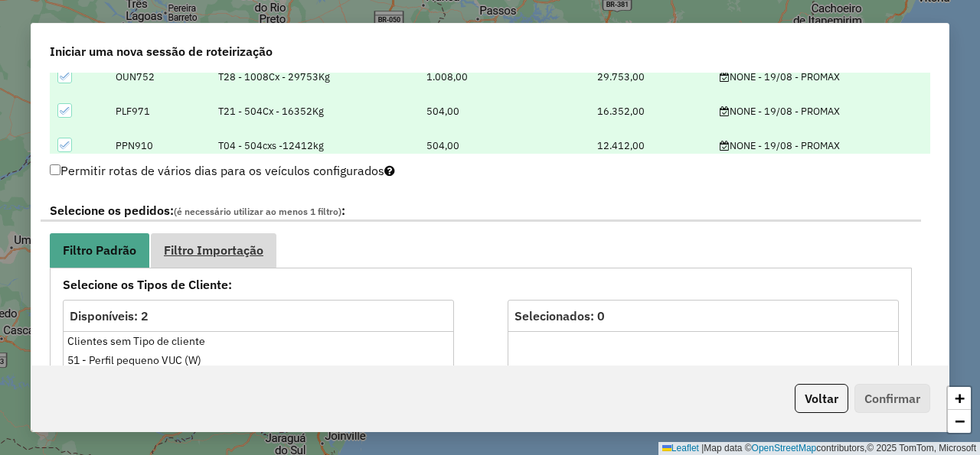
click at [271, 246] on link "Filtro Importação" at bounding box center [214, 250] width 126 height 34
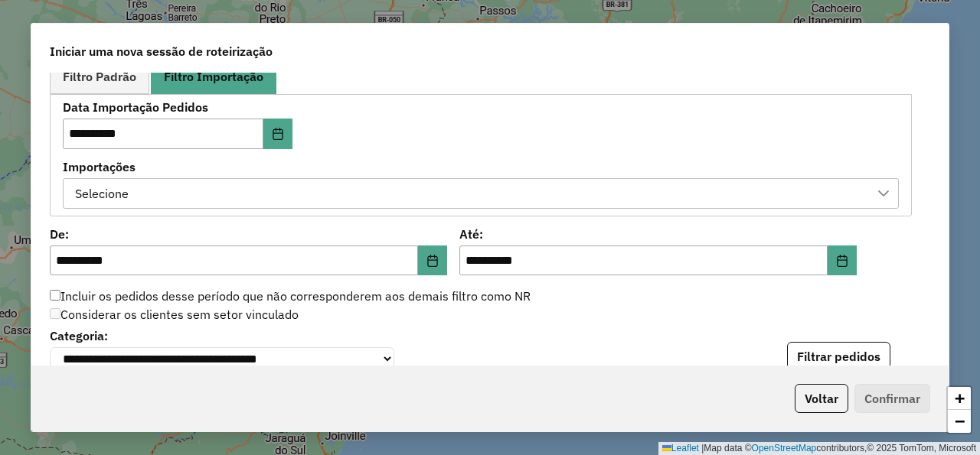
scroll to position [918, 0]
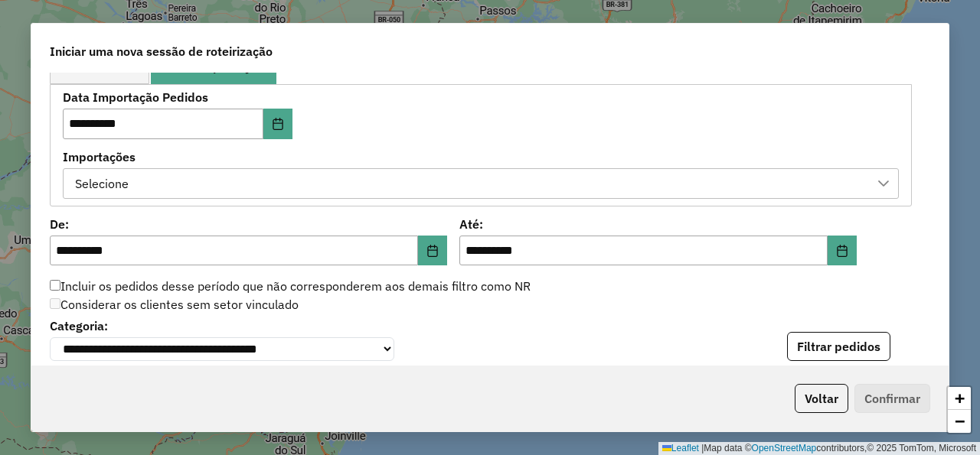
click at [432, 173] on div "Selecione" at bounding box center [469, 183] width 799 height 29
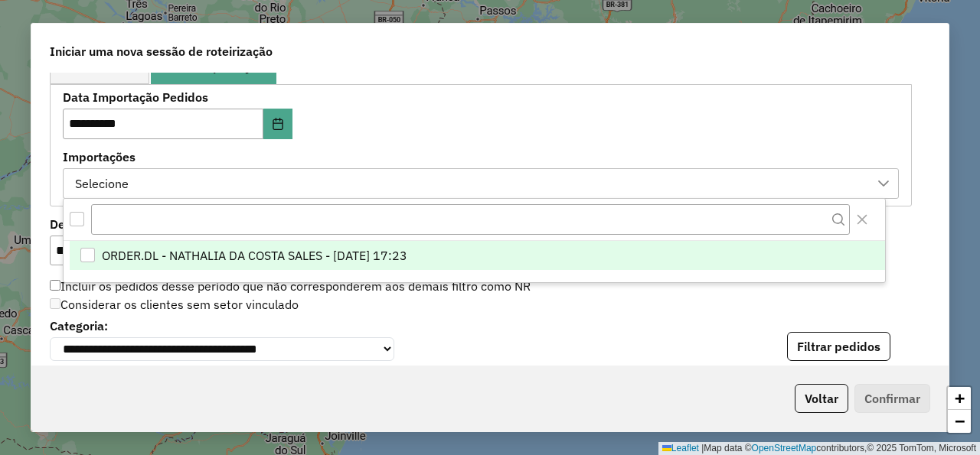
scroll to position [11, 80]
click at [407, 252] on span "ORDER.DL - NATHALIA DA COSTA SALES - 18/08/2025 17:23" at bounding box center [254, 255] width 305 height 18
click at [504, 140] on div "**********" at bounding box center [481, 145] width 836 height 106
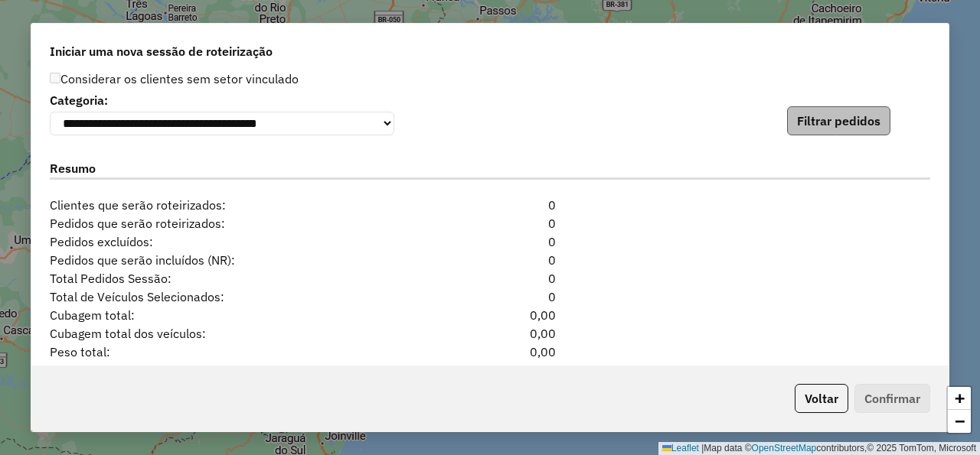
scroll to position [1102, 0]
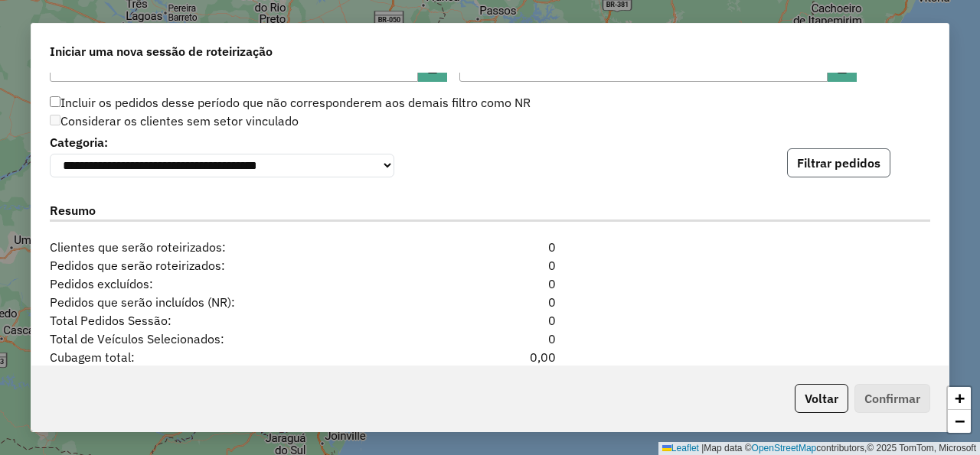
click at [811, 173] on button "Filtrar pedidos" at bounding box center [838, 162] width 103 height 29
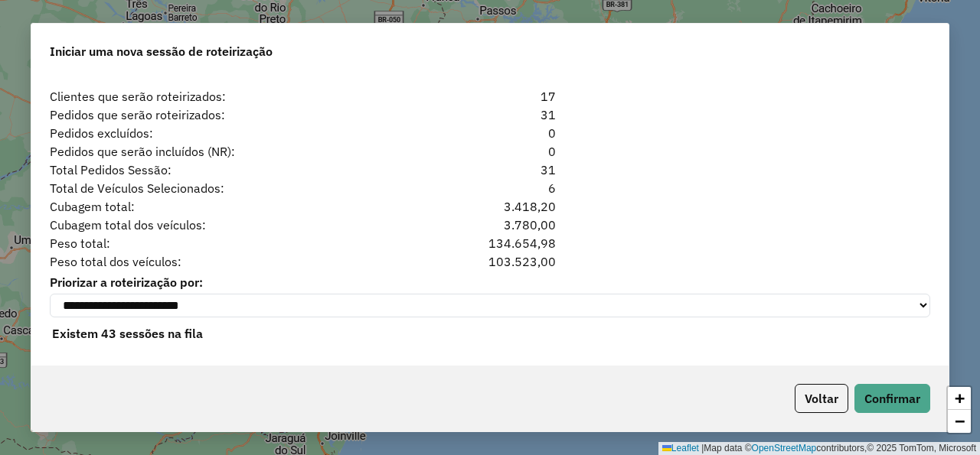
scroll to position [1577, 0]
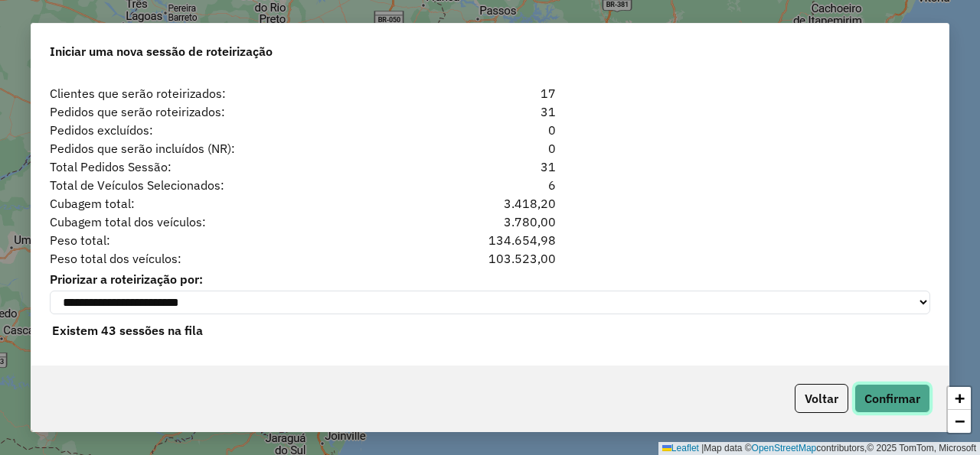
click at [886, 404] on button "Confirmar" at bounding box center [892, 398] width 76 height 29
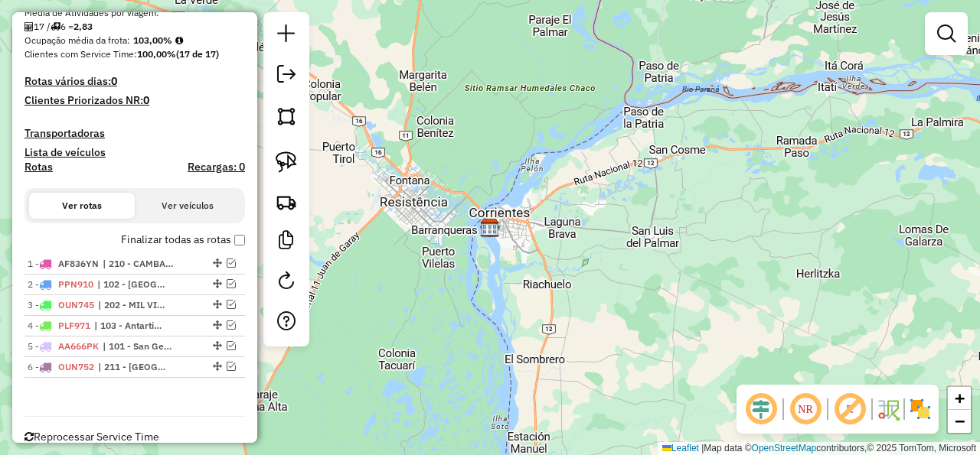
scroll to position [296, 0]
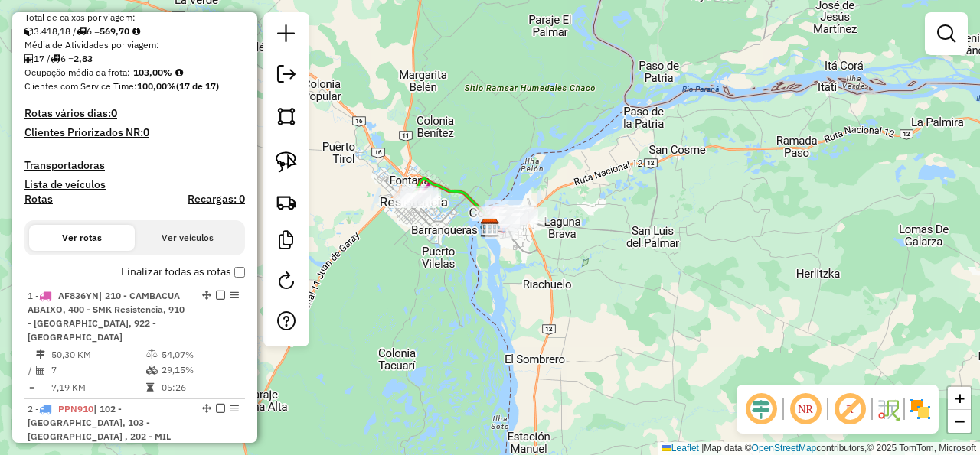
click at [40, 201] on h4 "Rotas" at bounding box center [38, 199] width 28 height 13
select select "*"
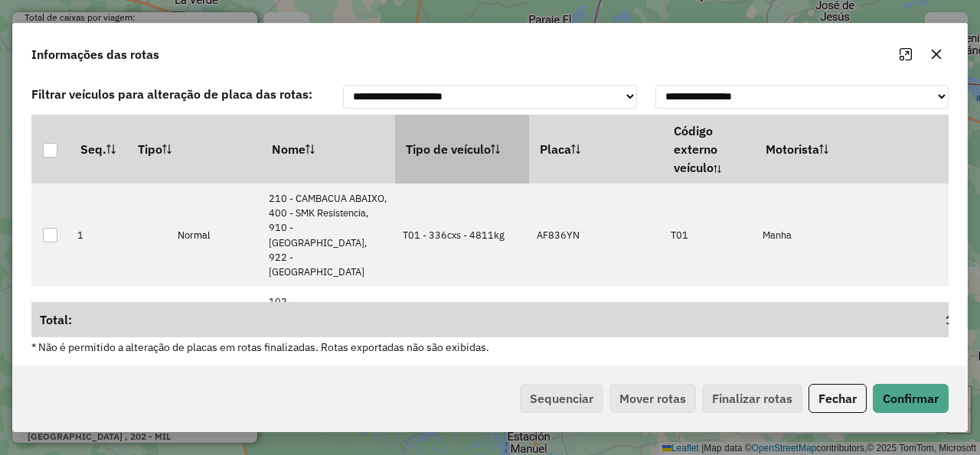
click at [445, 144] on th "Tipo de veículo" at bounding box center [462, 149] width 134 height 69
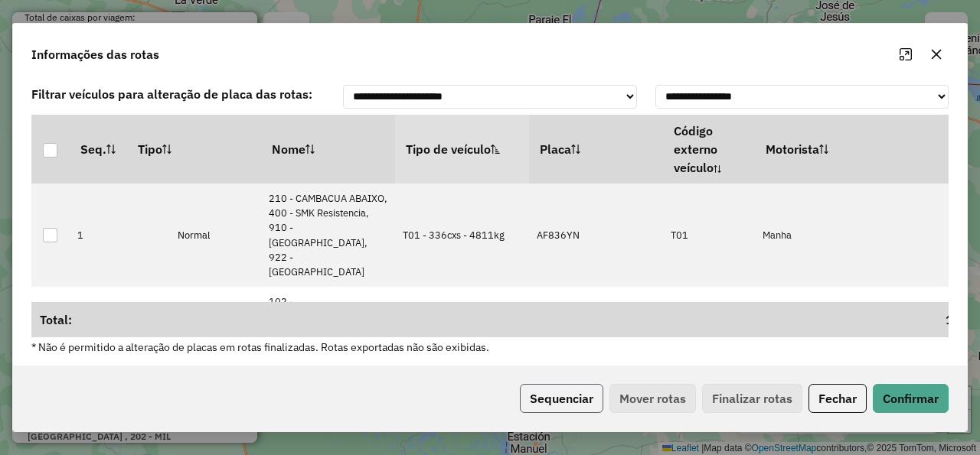
click at [557, 407] on button "Sequenciar" at bounding box center [561, 398] width 83 height 29
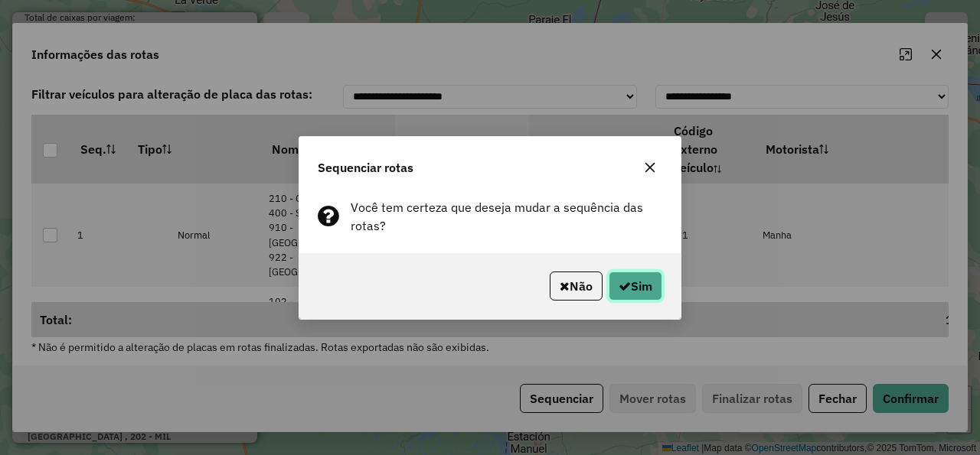
click at [632, 285] on button "Sim" at bounding box center [635, 286] width 54 height 29
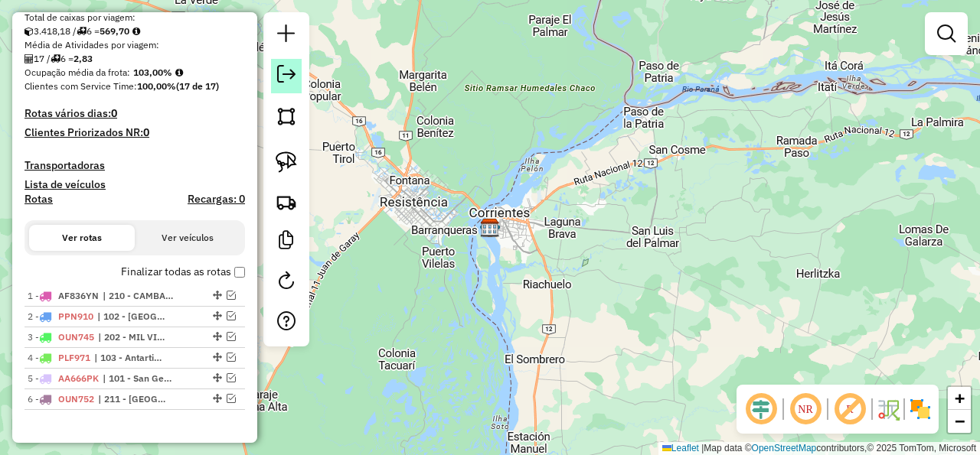
click at [293, 83] on em at bounding box center [286, 74] width 18 height 18
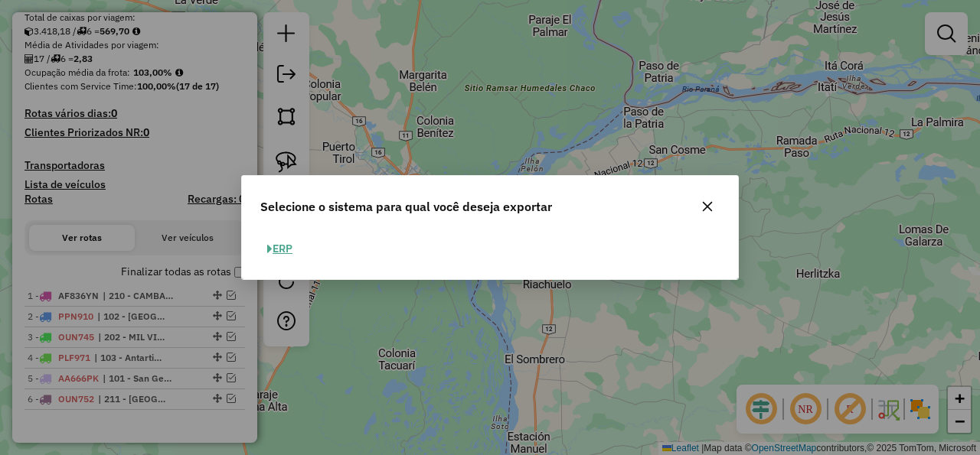
click at [285, 249] on button "ERP" at bounding box center [279, 249] width 39 height 24
select select "*********"
select select "**"
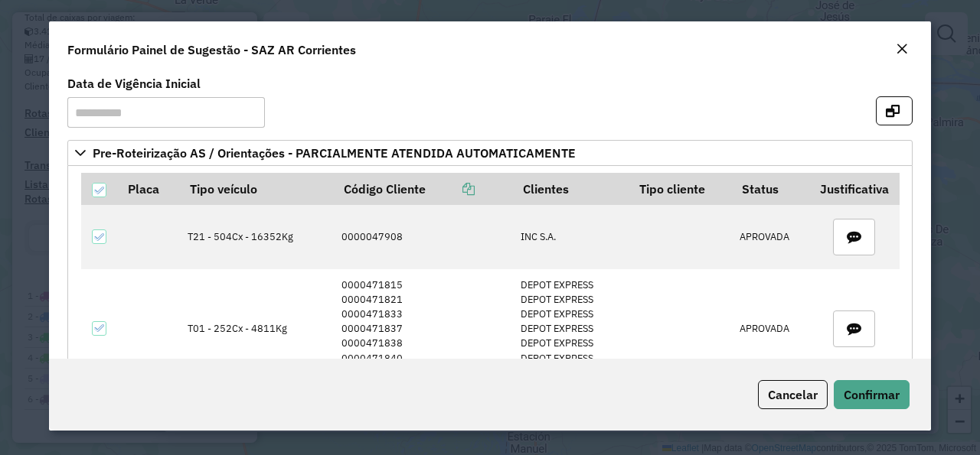
click at [901, 47] on em "Close" at bounding box center [901, 49] width 12 height 12
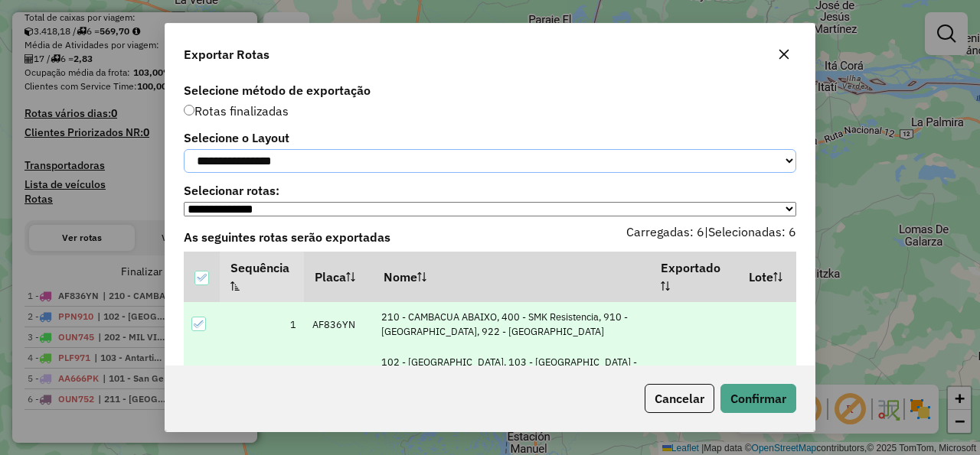
click at [184, 149] on select "**********" at bounding box center [490, 161] width 612 height 24
select select "*********"
click option "*********" at bounding box center [0, 0] width 0 height 0
click at [736, 390] on button "Confirmar" at bounding box center [758, 398] width 76 height 29
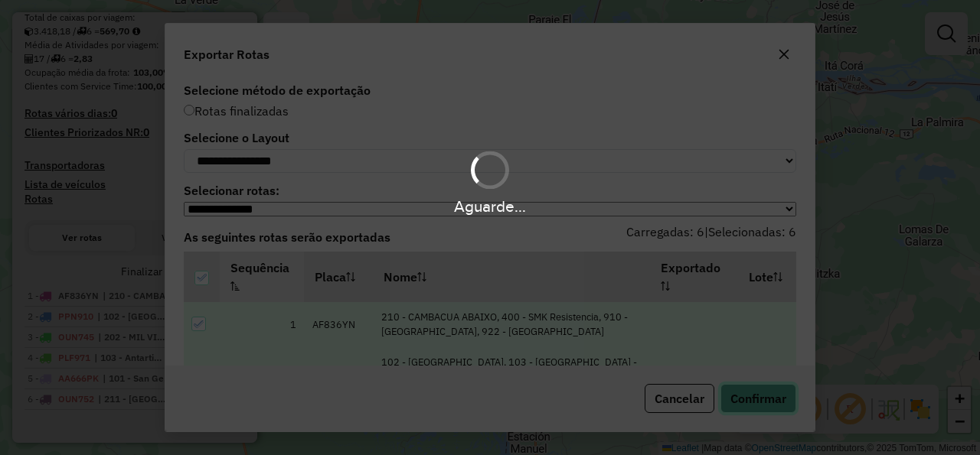
scroll to position [338, 0]
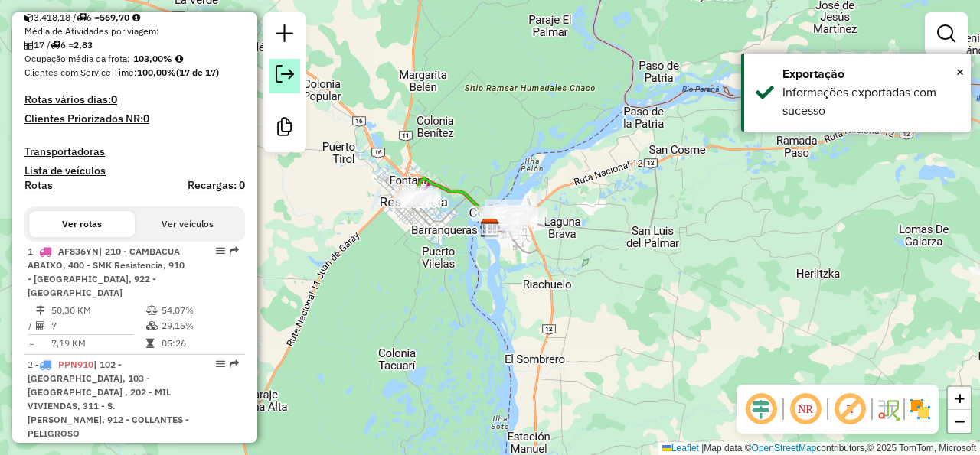
click at [294, 73] on link at bounding box center [284, 76] width 31 height 34
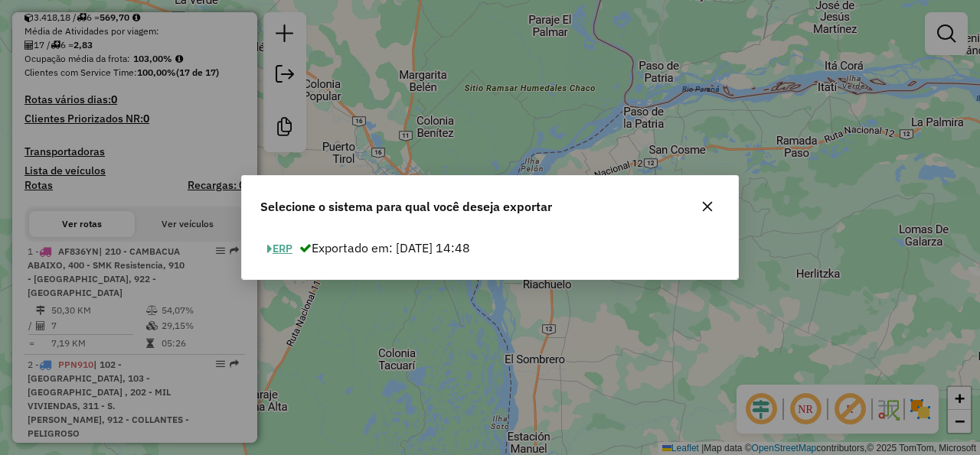
click at [282, 252] on button "ERP" at bounding box center [279, 249] width 39 height 24
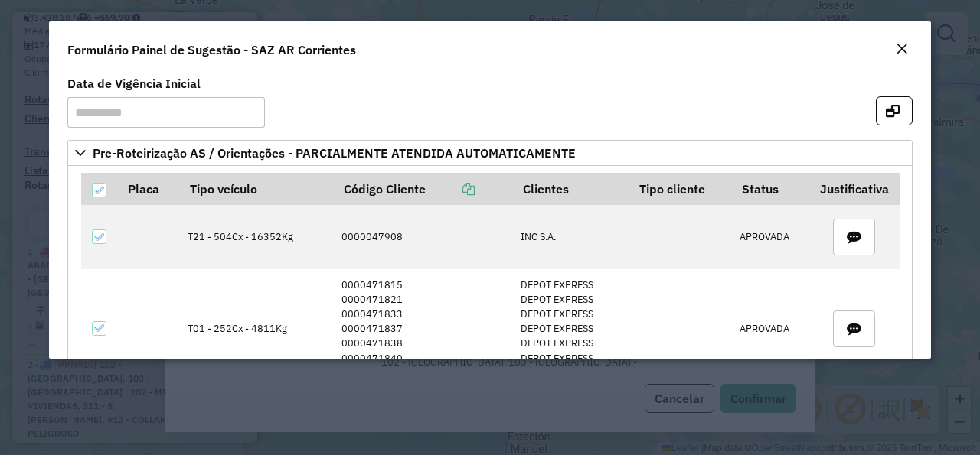
click at [902, 54] on em "Close" at bounding box center [901, 49] width 12 height 12
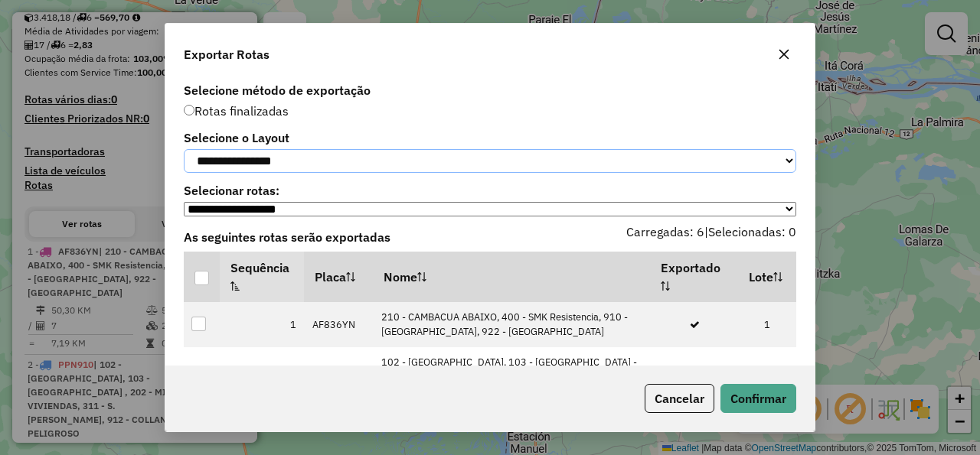
click at [184, 149] on select "**********" at bounding box center [490, 161] width 612 height 24
select select "*********"
click option "*********" at bounding box center [0, 0] width 0 height 0
click at [207, 294] on th at bounding box center [202, 277] width 36 height 51
click at [205, 285] on div at bounding box center [201, 278] width 15 height 15
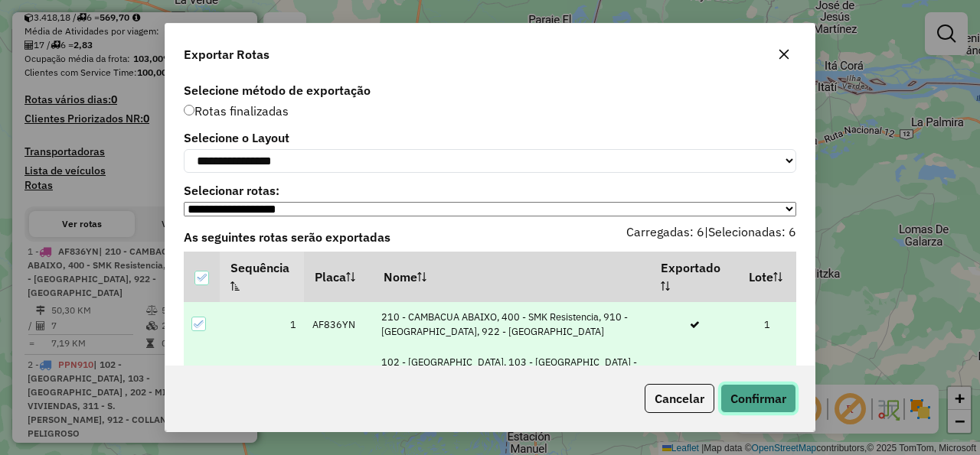
click at [780, 401] on button "Confirmar" at bounding box center [758, 398] width 76 height 29
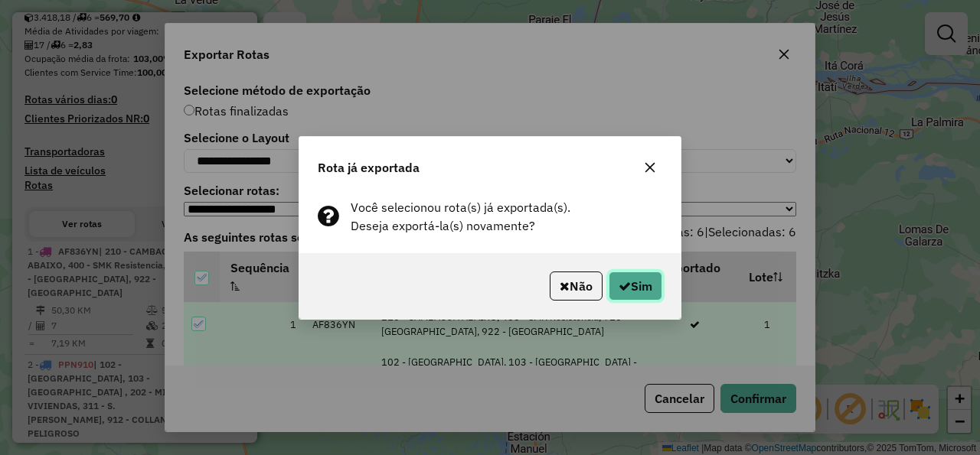
click at [650, 289] on button "Sim" at bounding box center [635, 286] width 54 height 29
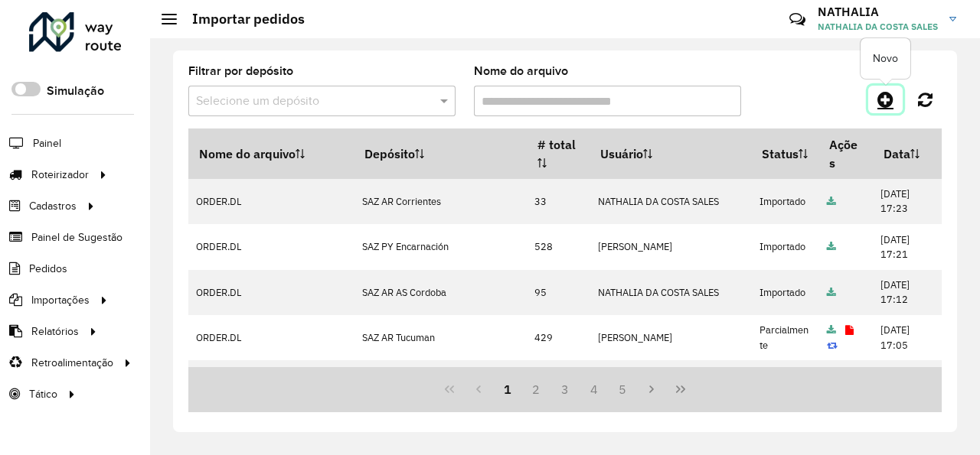
click at [879, 96] on icon at bounding box center [885, 99] width 16 height 18
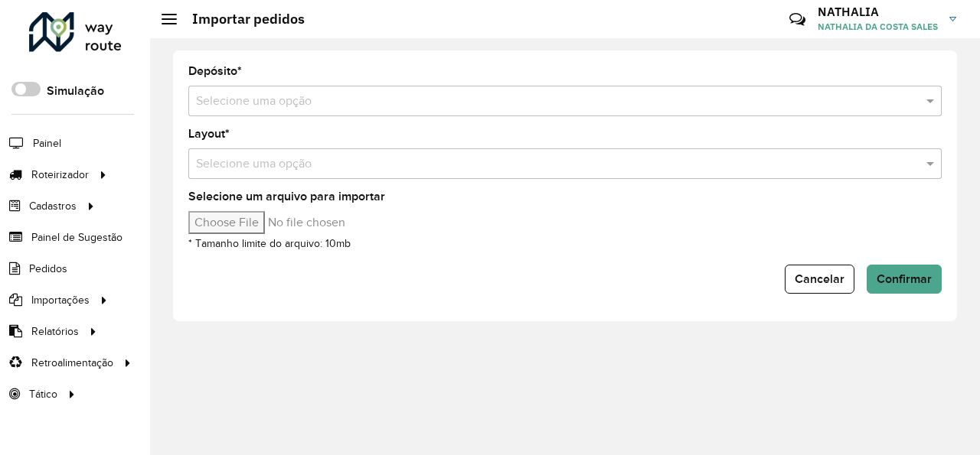
click at [487, 88] on div "Selecione uma opção" at bounding box center [564, 101] width 753 height 31
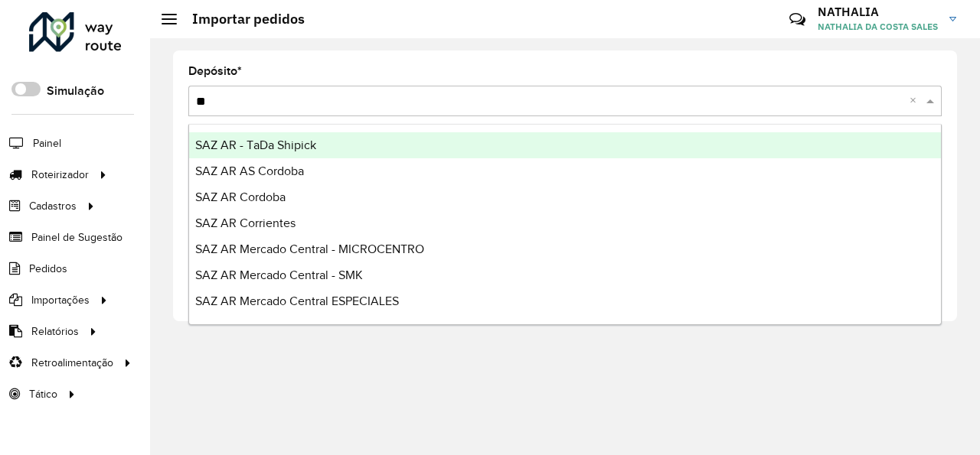
type input "***"
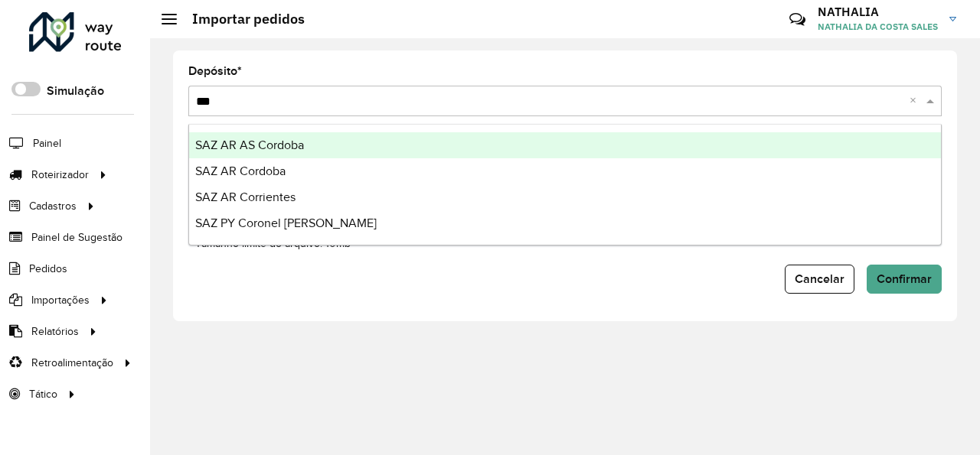
click at [432, 171] on div "SAZ AR Cordoba" at bounding box center [565, 171] width 752 height 26
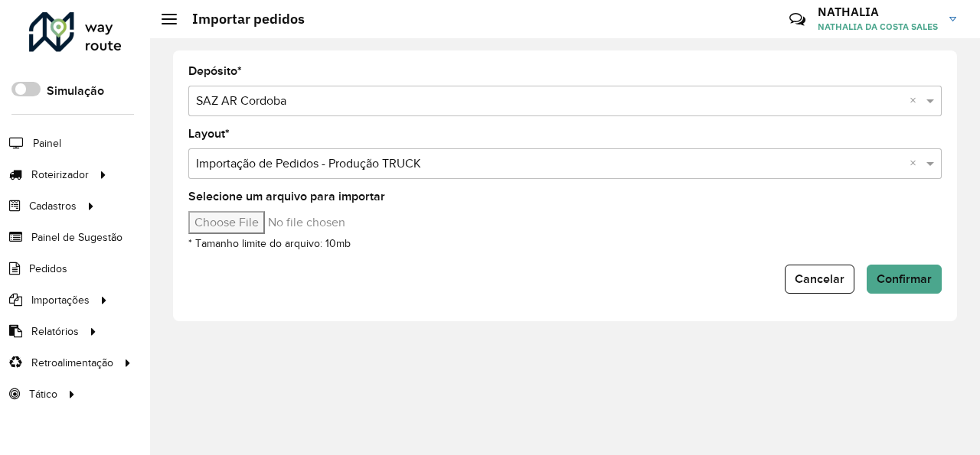
click at [218, 221] on input "Selecione um arquivo para importar" at bounding box center [318, 222] width 260 height 23
type input "**********"
click at [902, 276] on span "Confirmar" at bounding box center [903, 278] width 55 height 13
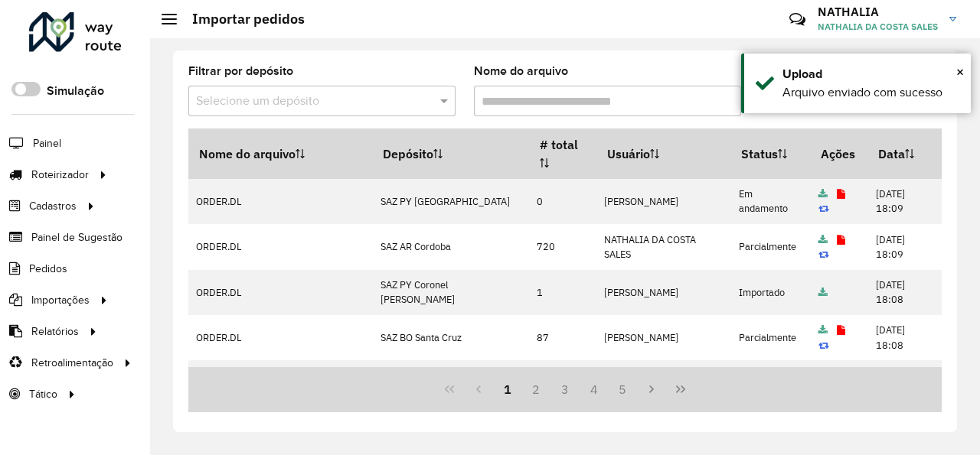
click at [895, 433] on div "Filtrar por depósito Selecione um depósito Nome do arquivo Nome do arquivo Depó…" at bounding box center [565, 246] width 830 height 417
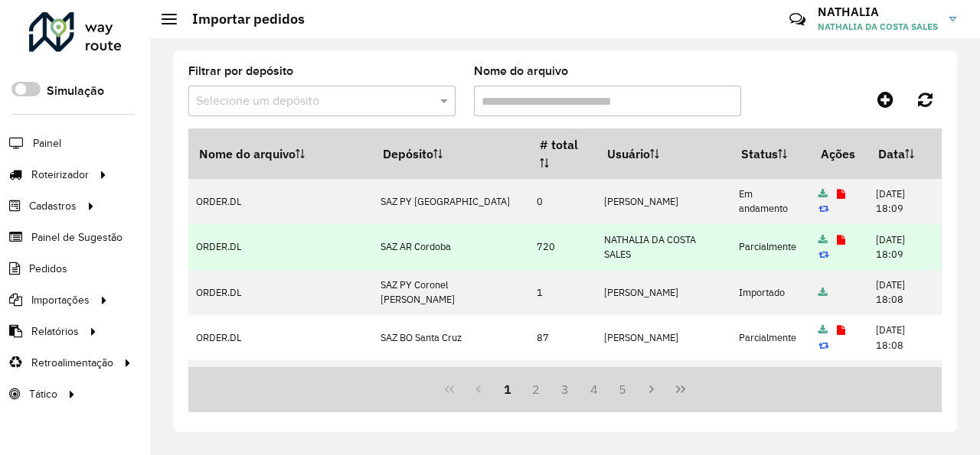
click at [824, 243] on td at bounding box center [838, 246] width 57 height 45
click at [837, 241] on icon at bounding box center [841, 241] width 8 height 10
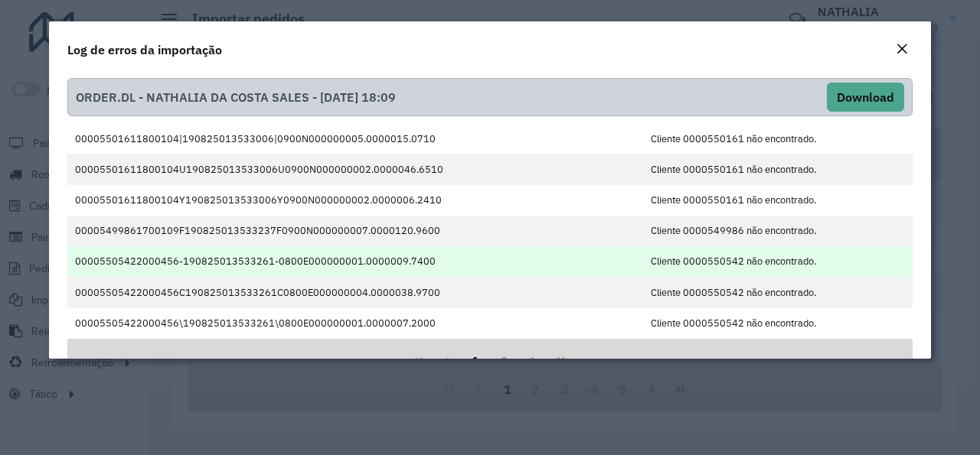
scroll to position [44, 0]
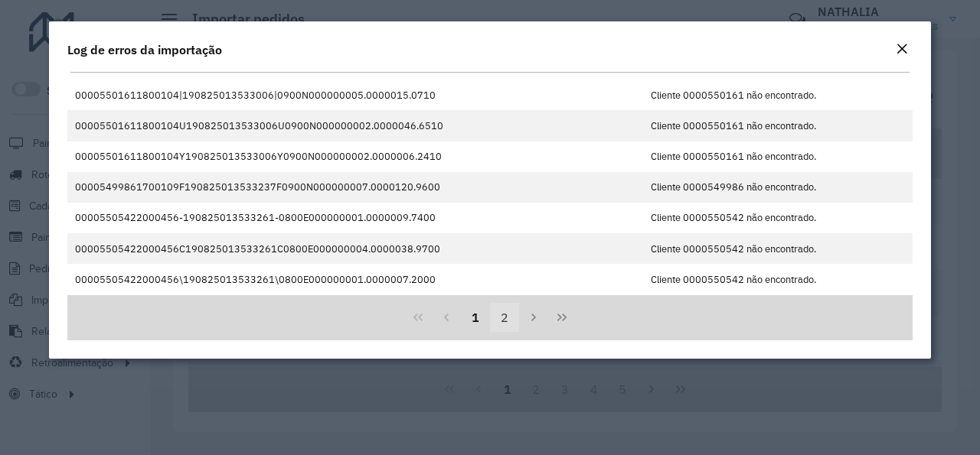
click at [501, 315] on button "2" at bounding box center [504, 317] width 29 height 29
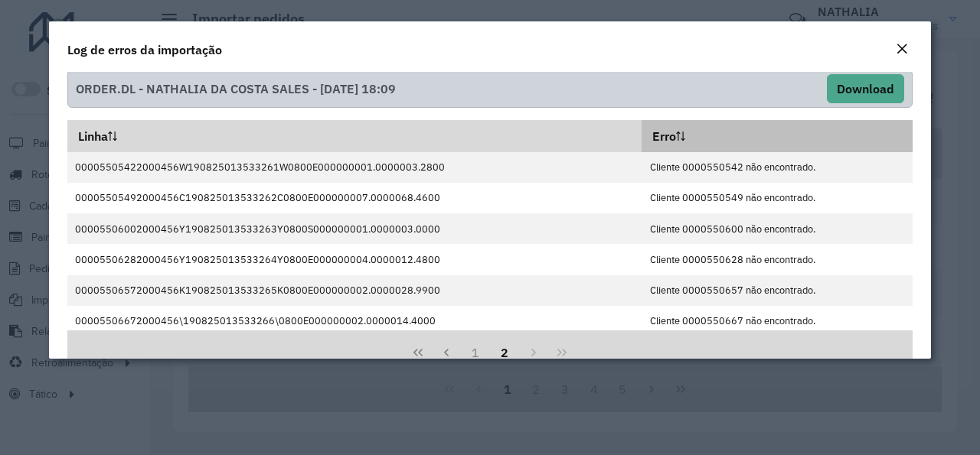
scroll to position [0, 0]
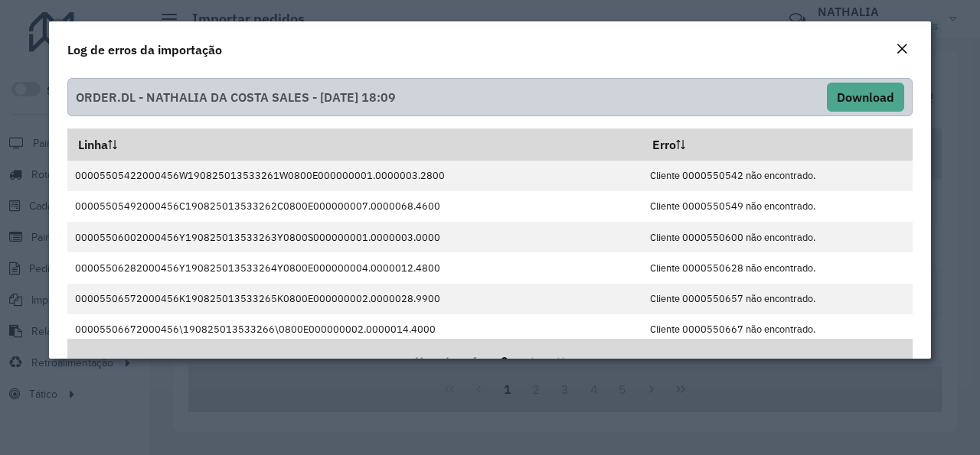
click at [910, 47] on button "Close" at bounding box center [901, 50] width 21 height 20
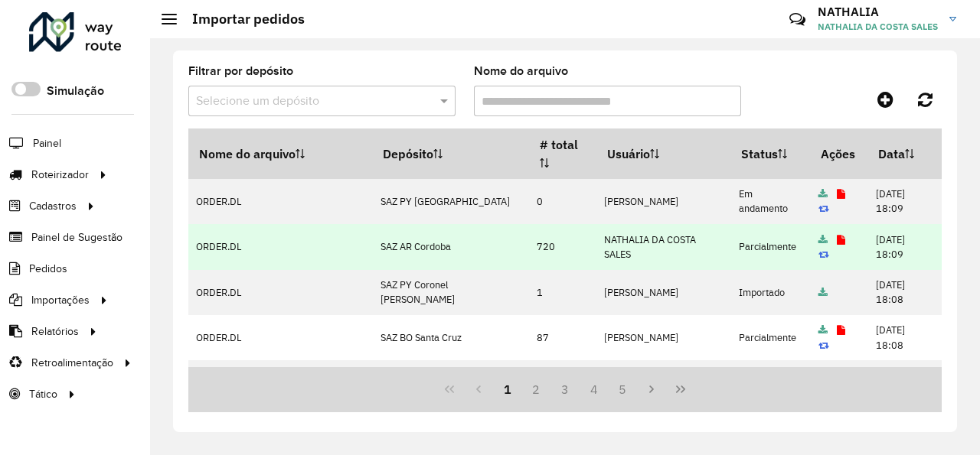
click at [837, 241] on icon at bounding box center [841, 241] width 8 height 10
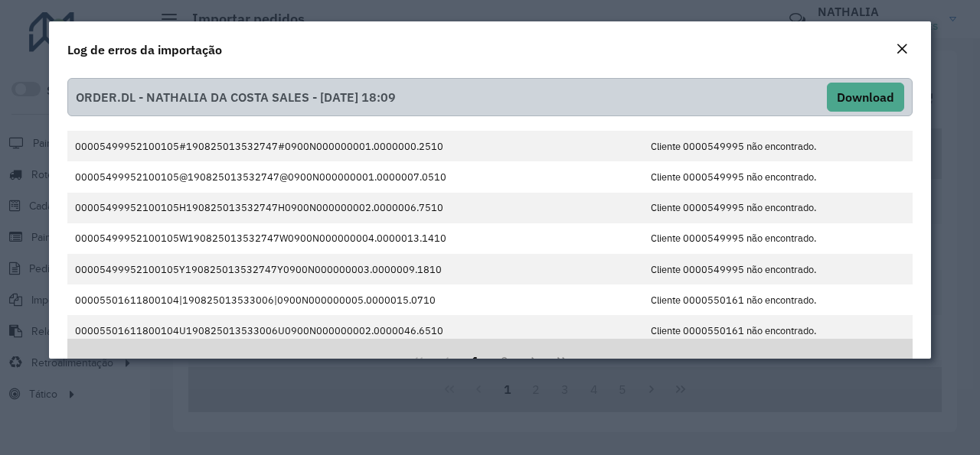
scroll to position [437, 0]
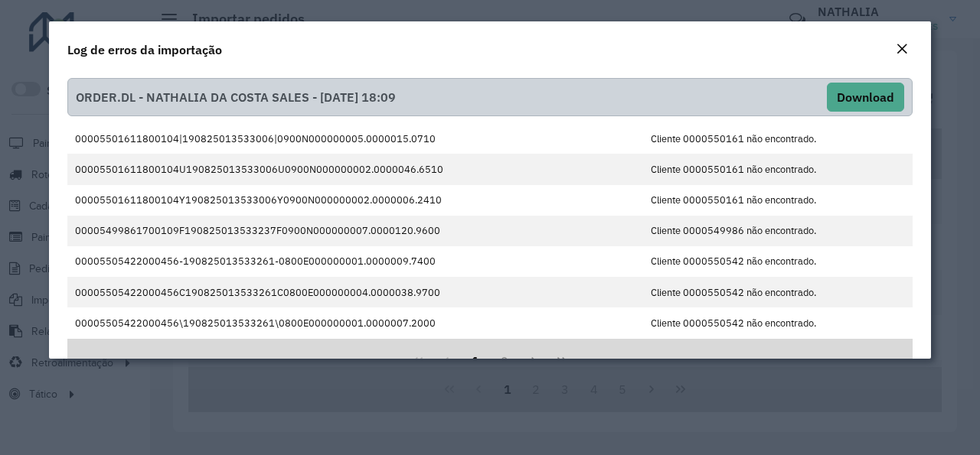
click at [901, 47] on em "Close" at bounding box center [901, 49] width 12 height 12
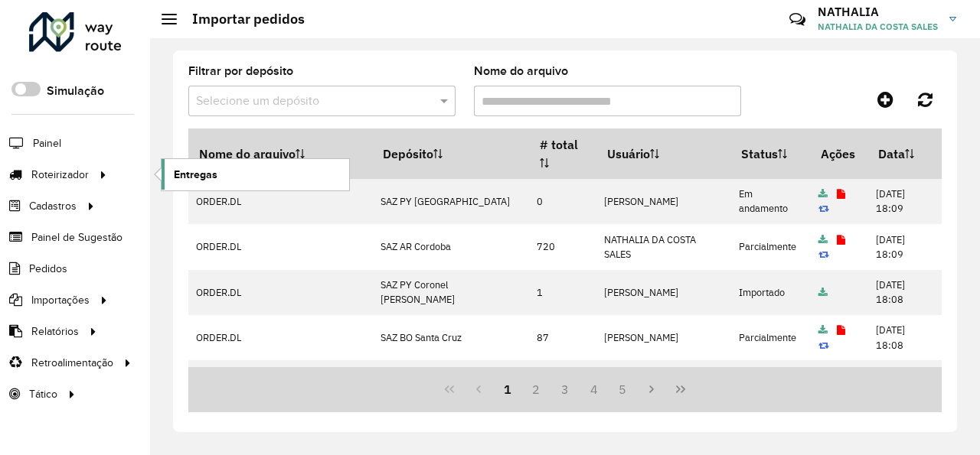
click at [192, 187] on link "Entregas" at bounding box center [255, 174] width 188 height 31
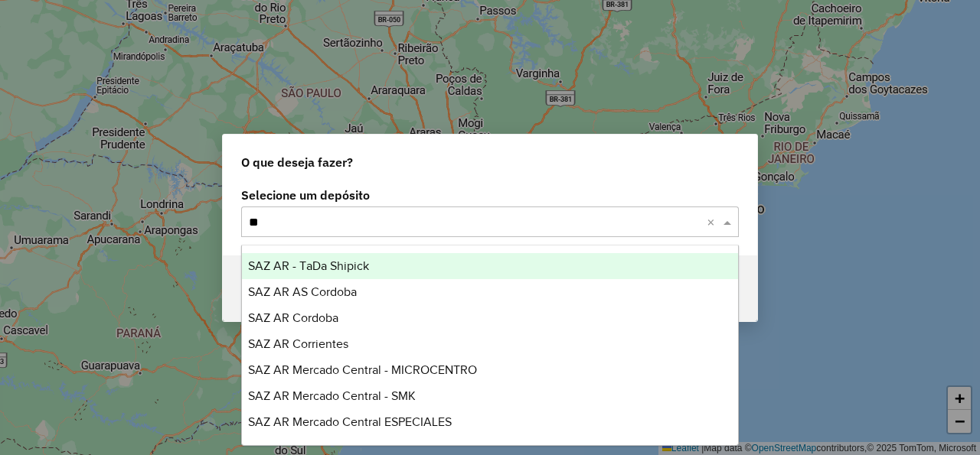
type input "***"
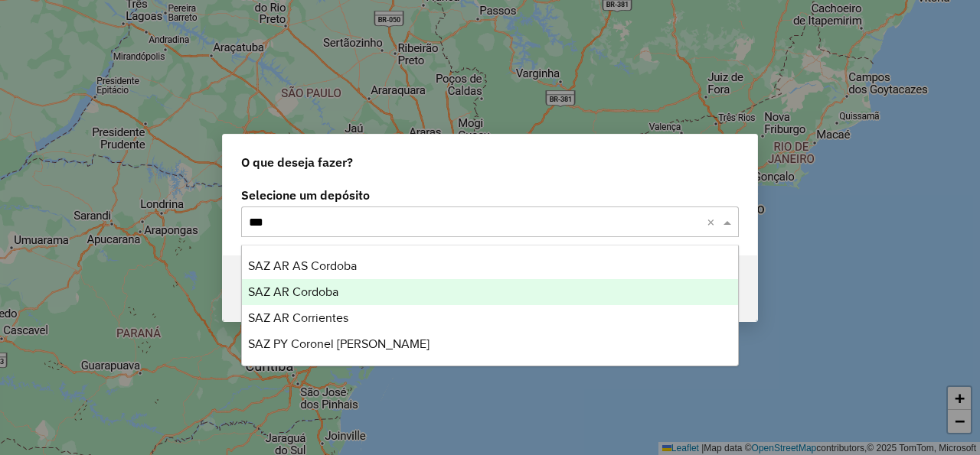
click at [462, 283] on div "SAZ AR Cordoba" at bounding box center [490, 292] width 496 height 26
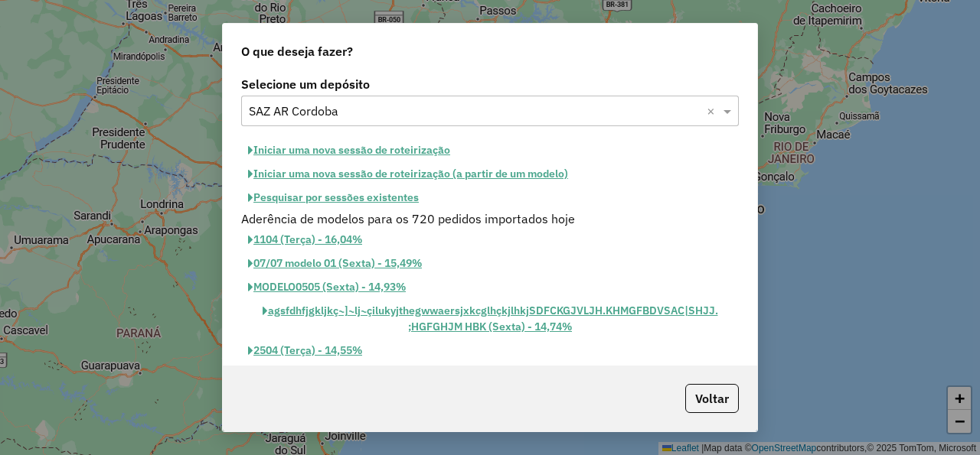
click at [405, 148] on button "Iniciar uma nova sessão de roteirização" at bounding box center [349, 151] width 216 height 24
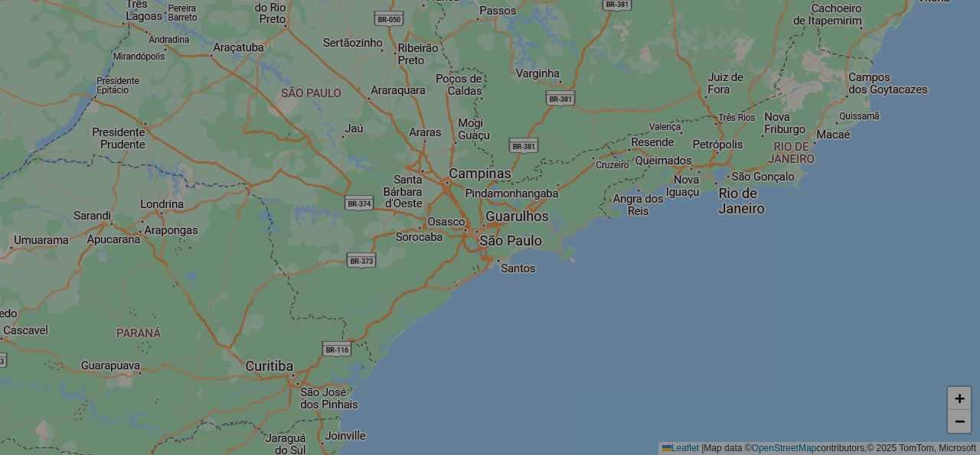
select select "*"
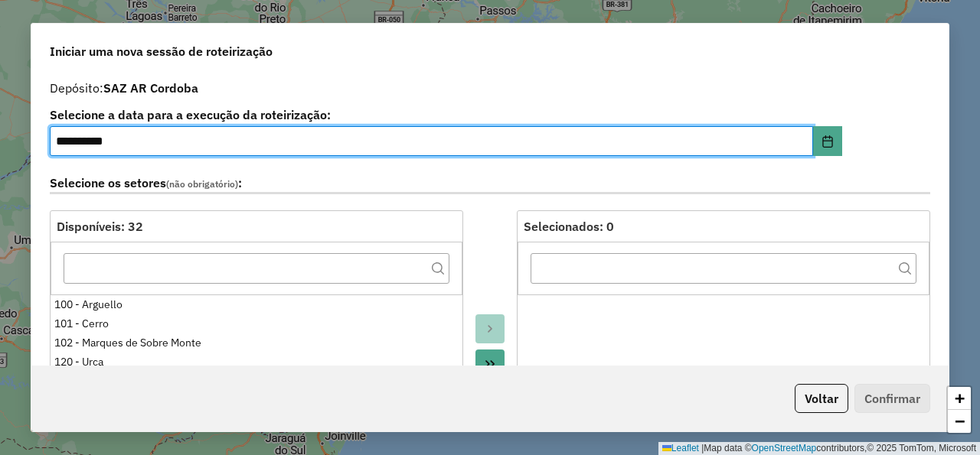
scroll to position [459, 0]
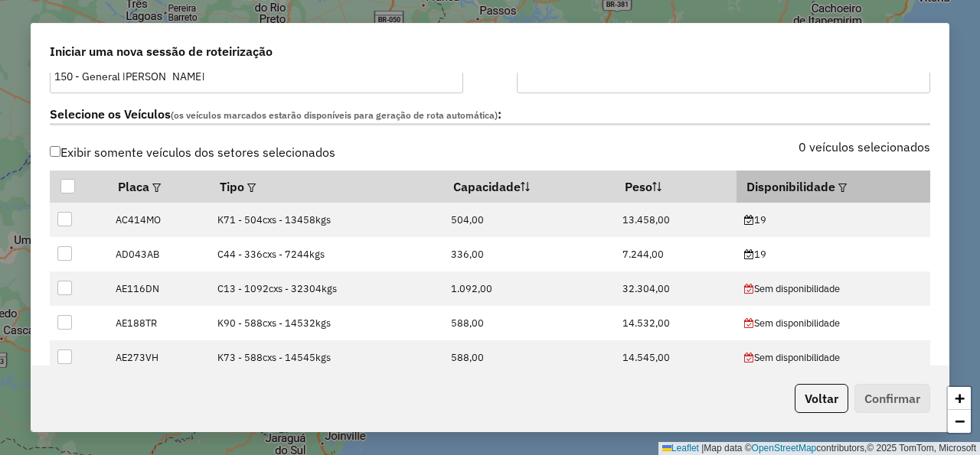
click at [838, 190] on em at bounding box center [842, 188] width 8 height 8
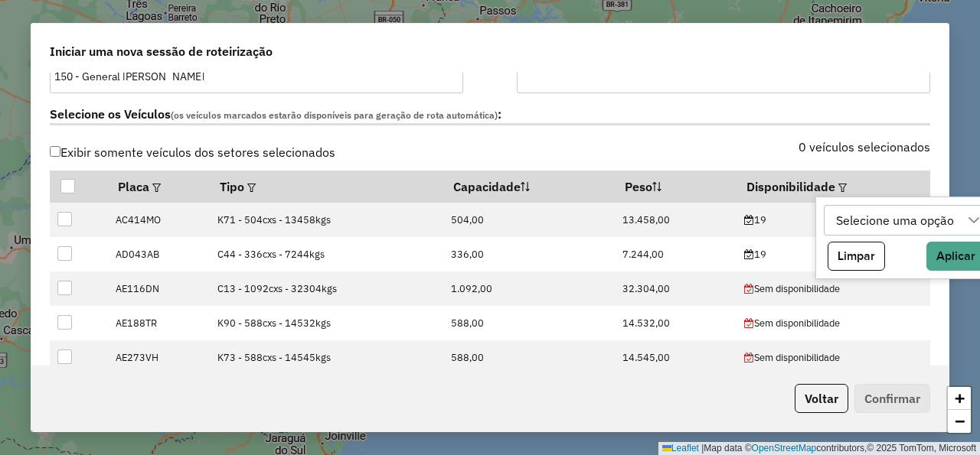
click at [872, 223] on div "Selecione uma opção" at bounding box center [894, 220] width 129 height 29
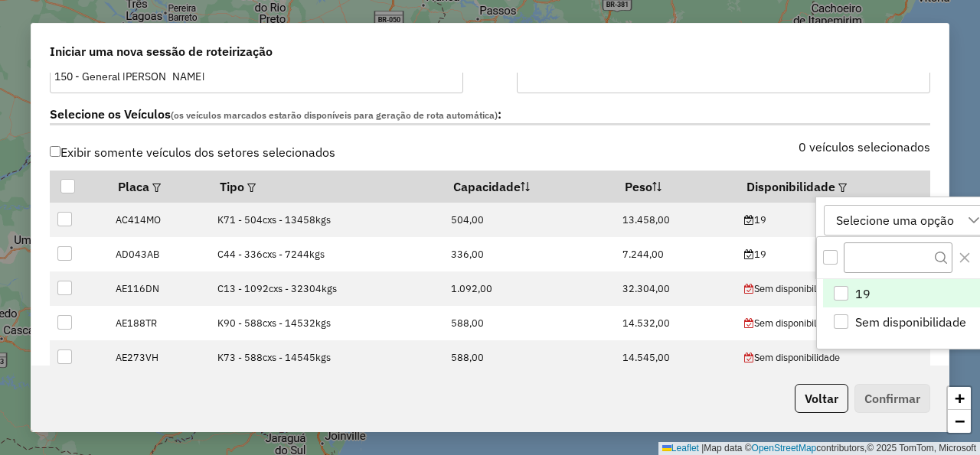
click at [864, 291] on span "19" at bounding box center [862, 294] width 15 height 18
click at [698, 137] on div "Selecione os Veículos (os veículos marcados estarão disponíveis para geração de…" at bounding box center [490, 117] width 899 height 48
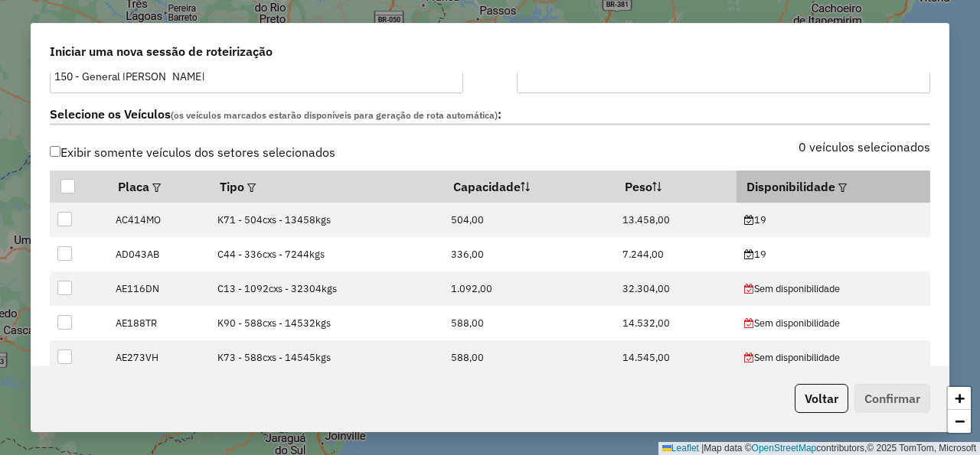
click at [838, 187] on em at bounding box center [842, 188] width 8 height 8
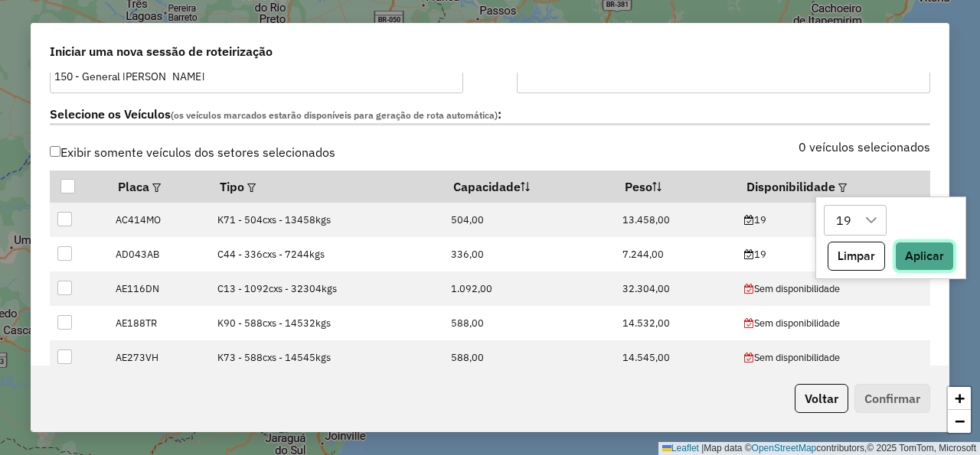
click at [911, 254] on button "Aplicar" at bounding box center [924, 256] width 59 height 29
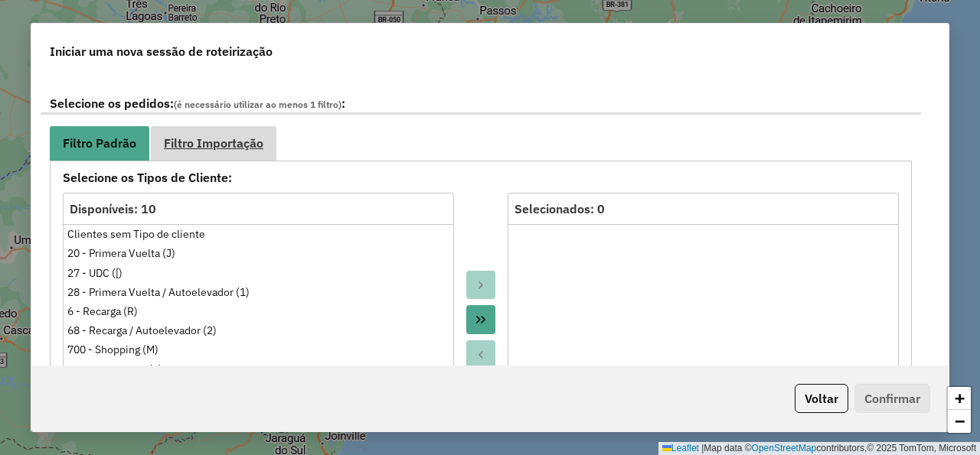
scroll to position [781, 0]
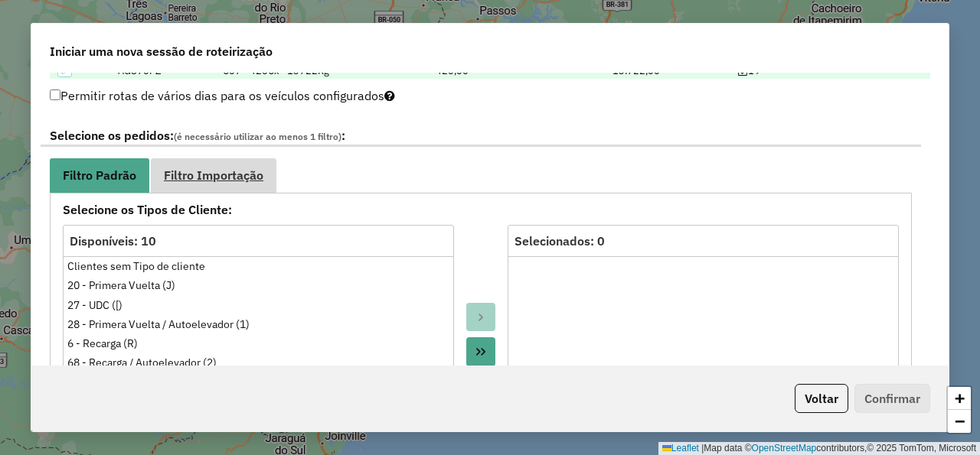
click at [245, 181] on span "Filtro Importação" at bounding box center [213, 175] width 99 height 12
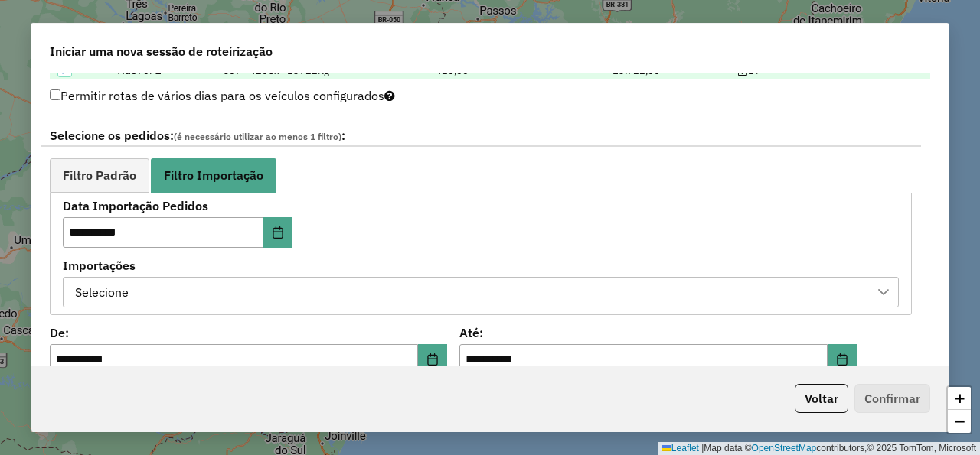
click at [304, 289] on div "Selecione" at bounding box center [469, 292] width 799 height 29
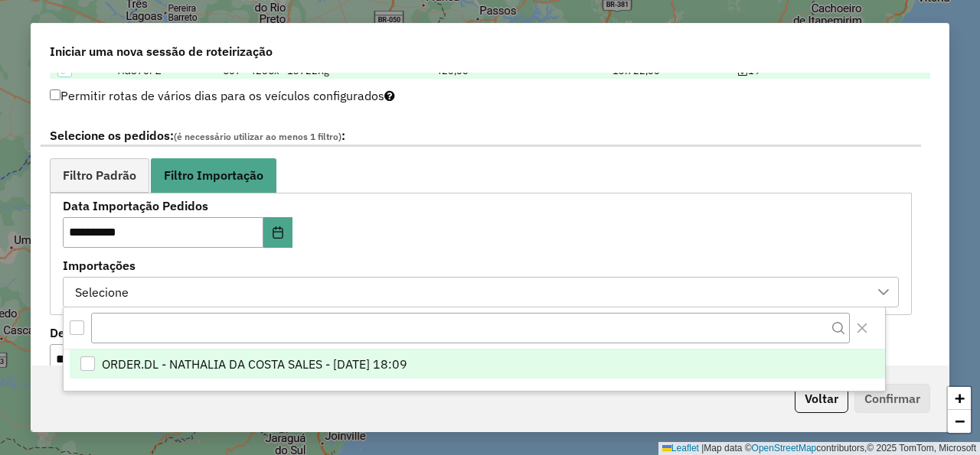
scroll to position [11, 80]
click at [356, 362] on span "ORDER.DL - NATHALIA DA COSTA SALES - [DATE] 18:09" at bounding box center [254, 364] width 305 height 18
click at [504, 227] on div "**********" at bounding box center [481, 254] width 836 height 106
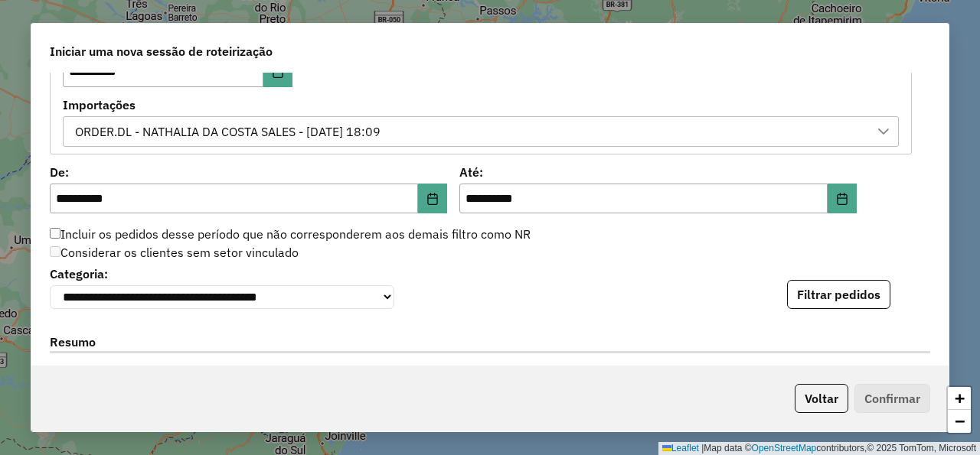
scroll to position [964, 0]
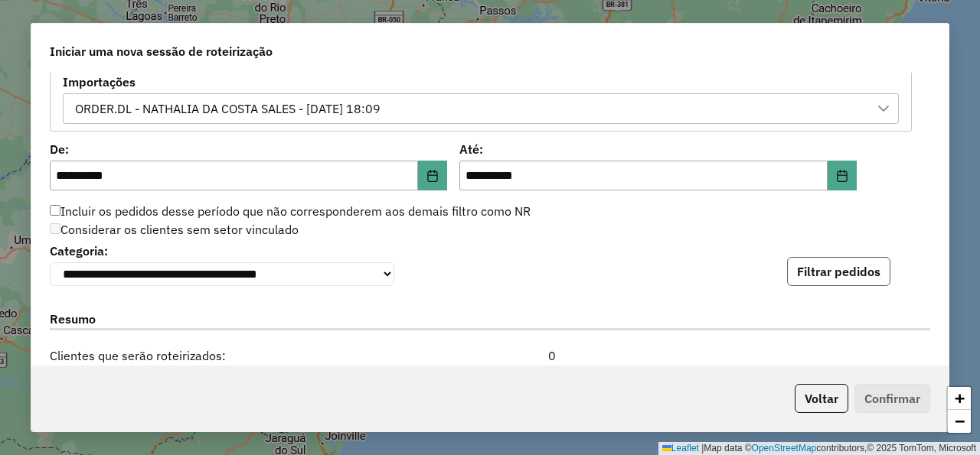
click at [835, 272] on button "Filtrar pedidos" at bounding box center [838, 271] width 103 height 29
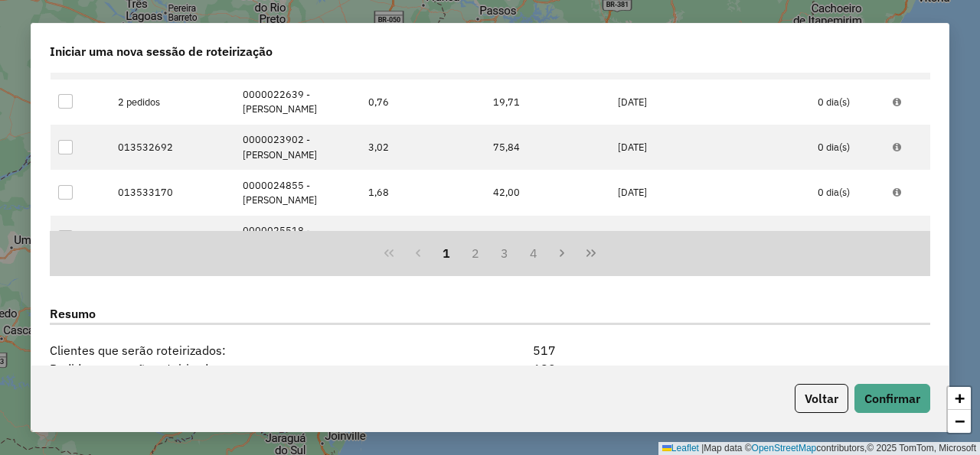
scroll to position [1548, 0]
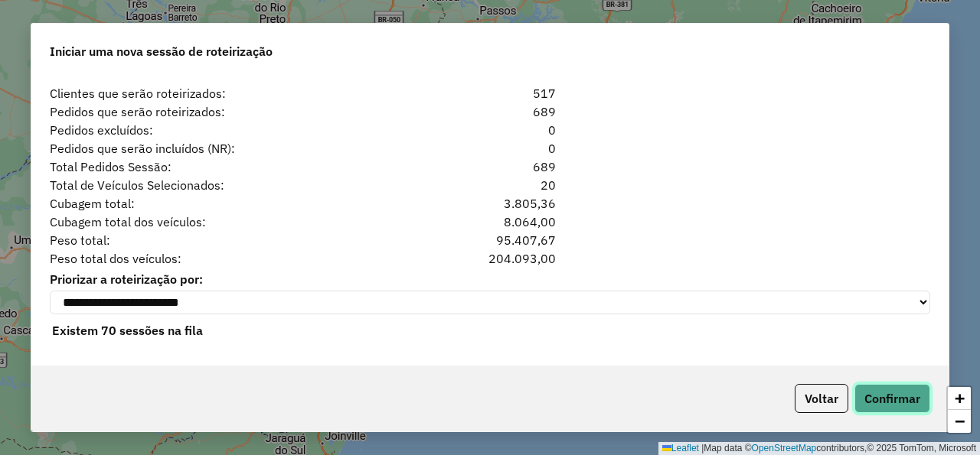
click at [884, 403] on button "Confirmar" at bounding box center [892, 398] width 76 height 29
